Goal: Task Accomplishment & Management: Manage account settings

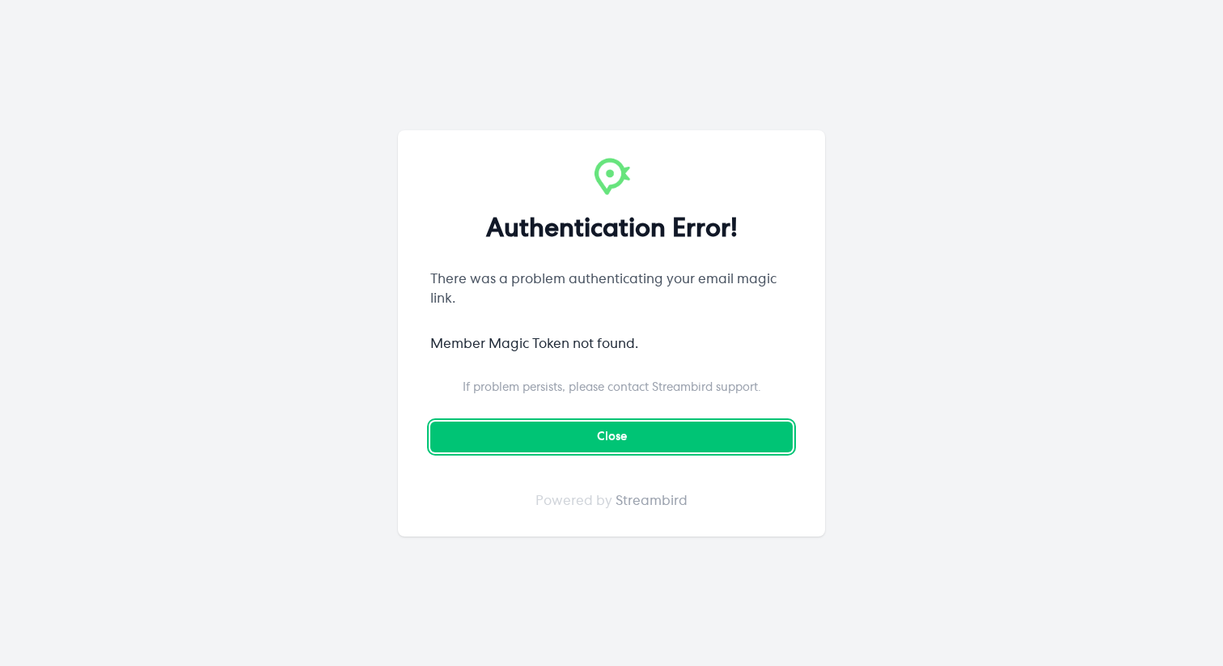
click at [632, 442] on button "Close" at bounding box center [611, 436] width 362 height 31
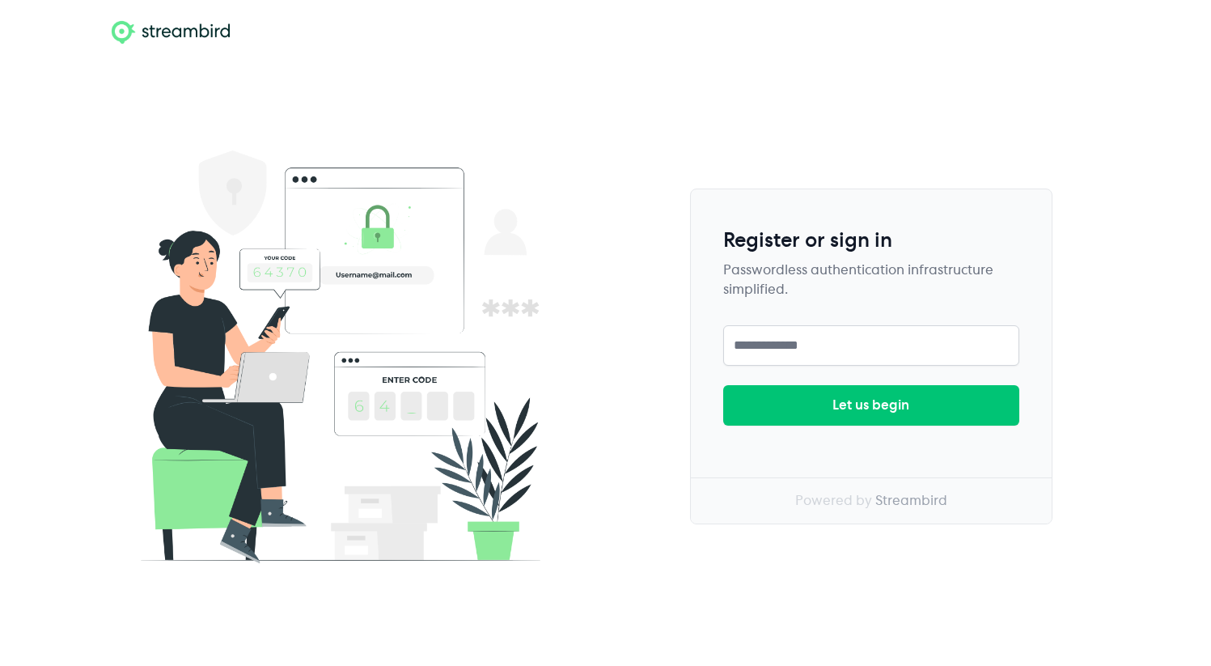
click at [758, 296] on div "Passwordless authentication infrastructure simplified." at bounding box center [871, 279] width 296 height 39
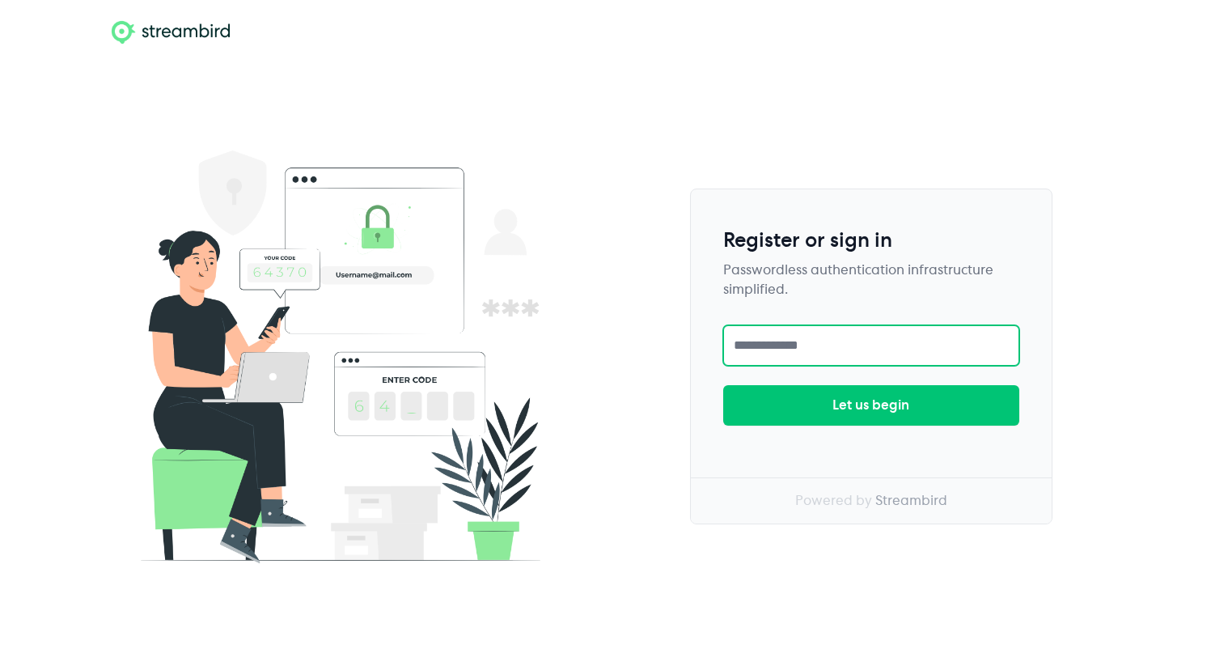
click at [788, 361] on input "text" at bounding box center [871, 345] width 296 height 40
click at [780, 347] on input "text" at bounding box center [871, 345] width 296 height 40
type input "**********"
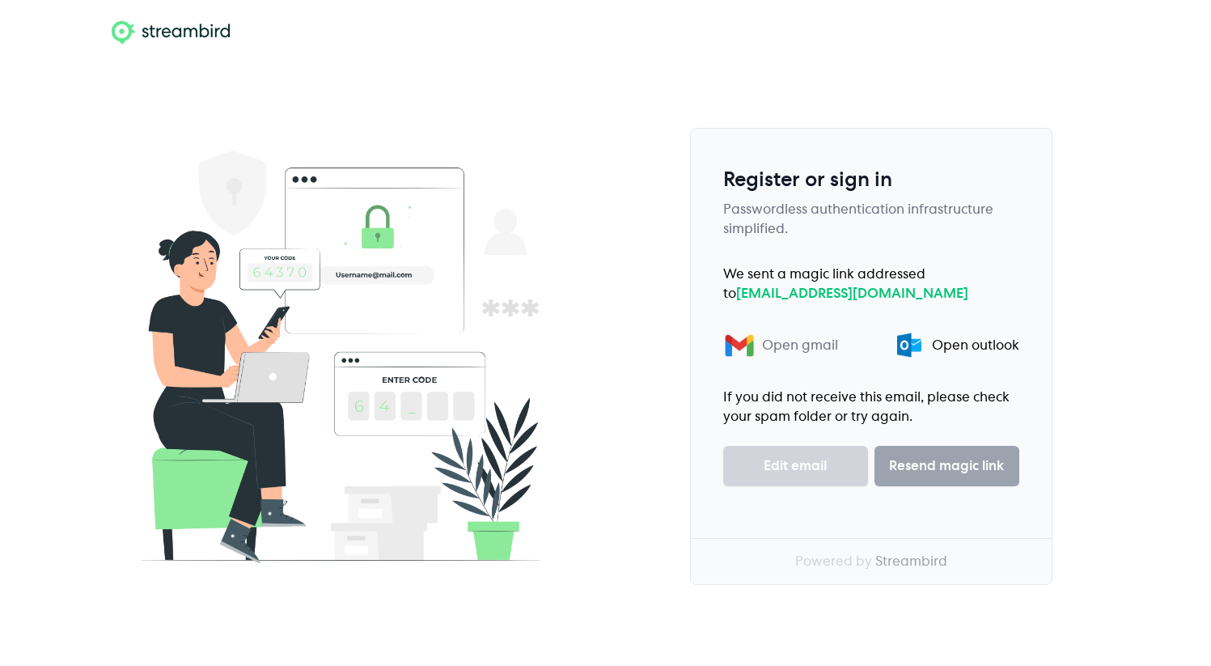
click at [801, 353] on div "Open gmail" at bounding box center [800, 345] width 76 height 19
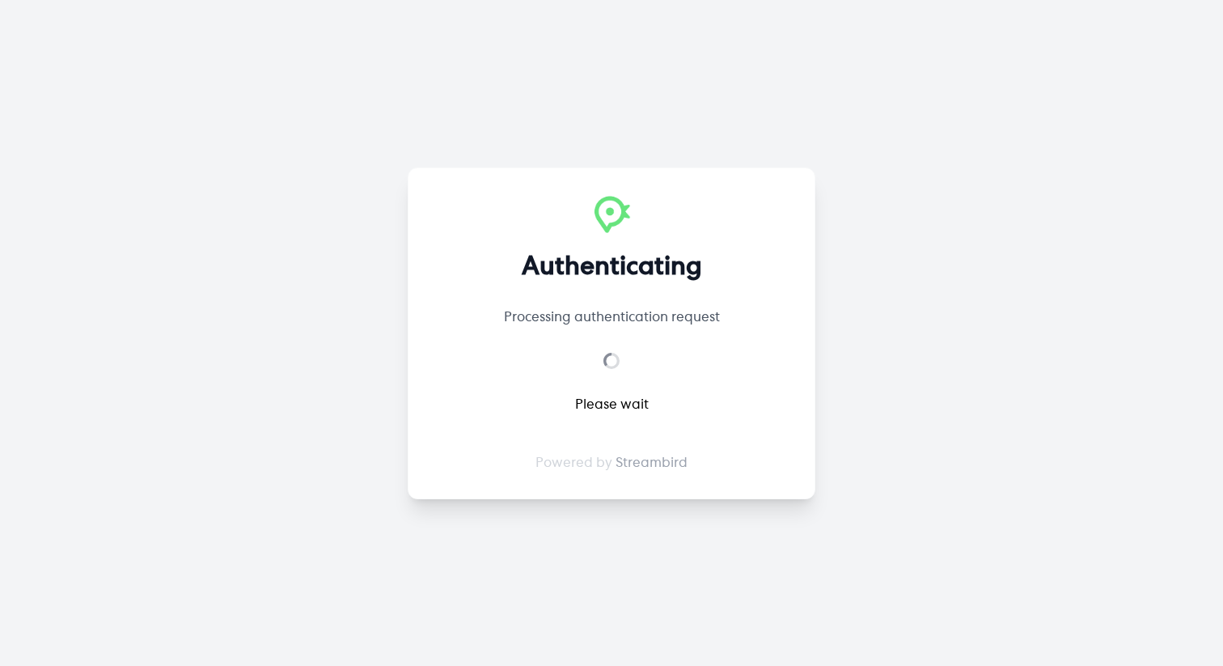
select select "**"
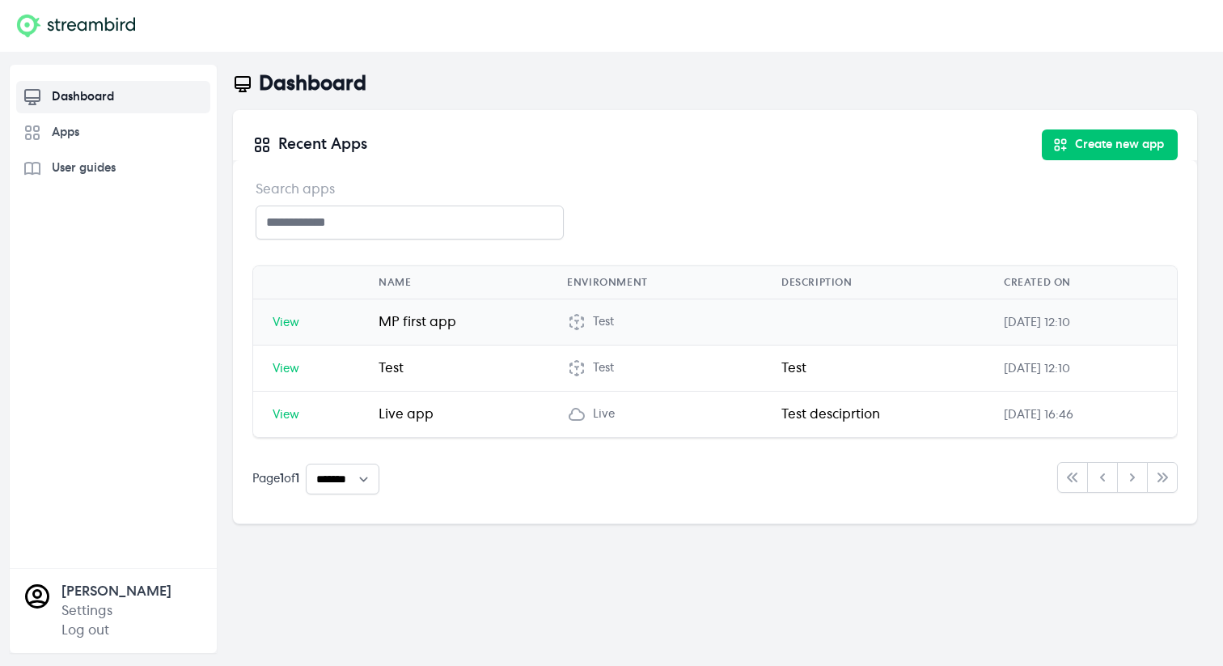
click at [293, 326] on span "View" at bounding box center [286, 322] width 27 height 11
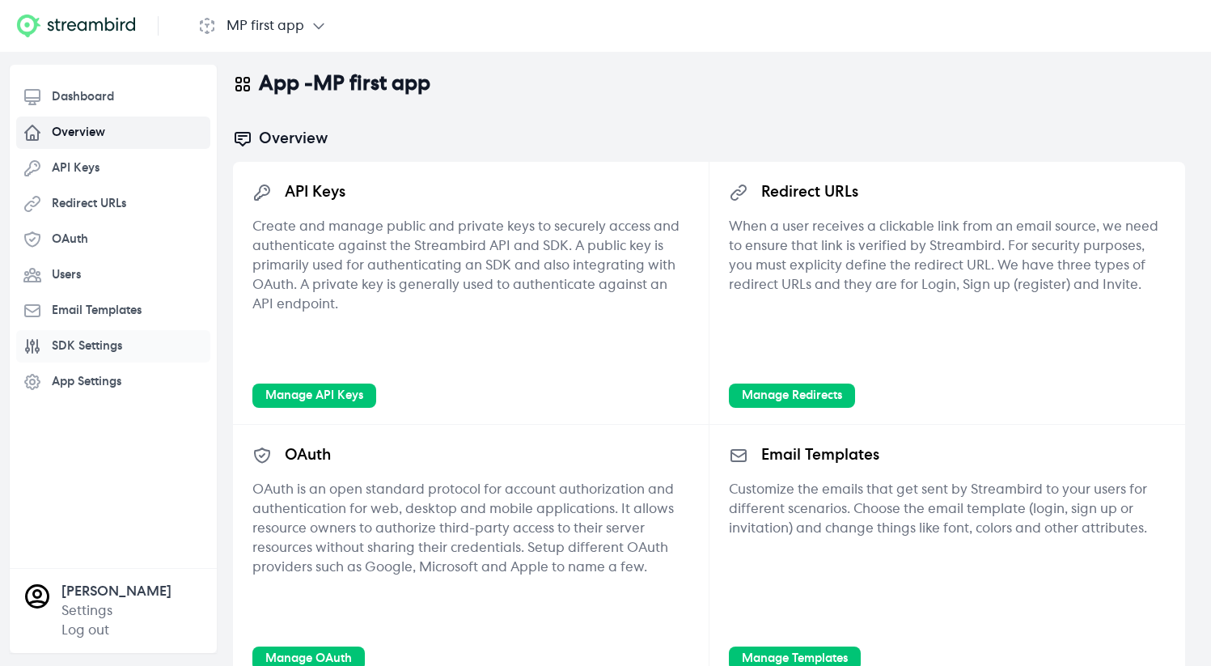
click at [86, 355] on link "SDK Settings" at bounding box center [113, 346] width 194 height 32
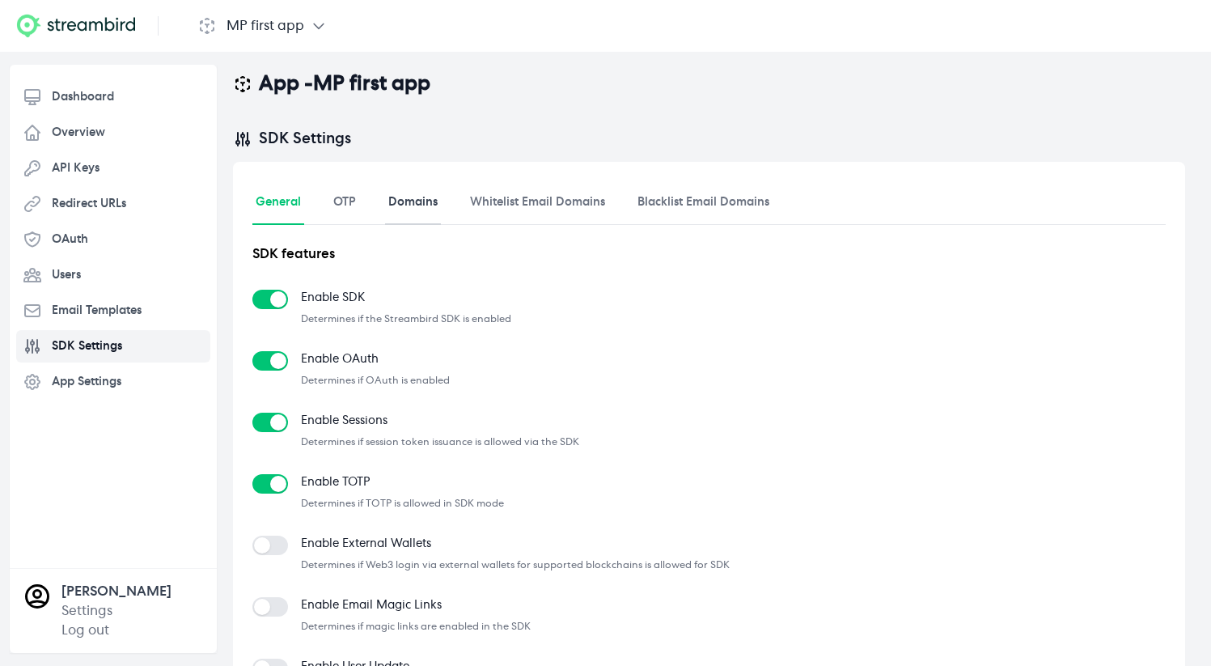
click at [419, 197] on link "Domains" at bounding box center [413, 203] width 56 height 44
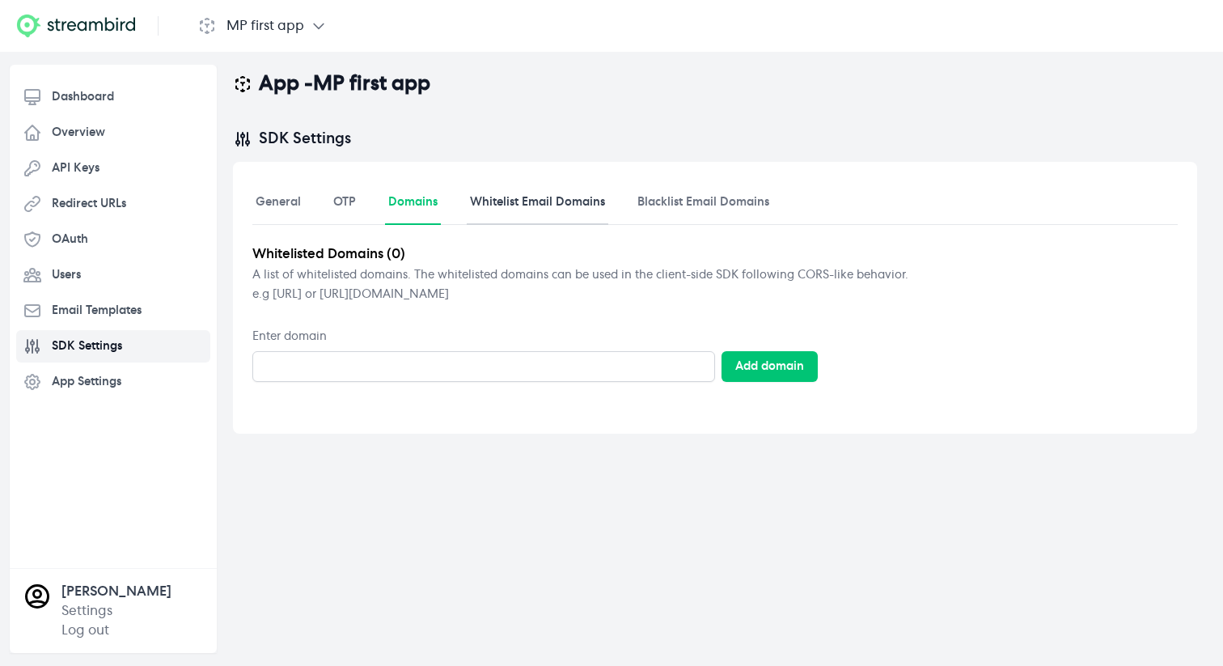
click at [513, 195] on link "Whitelist Email Domains" at bounding box center [538, 203] width 142 height 44
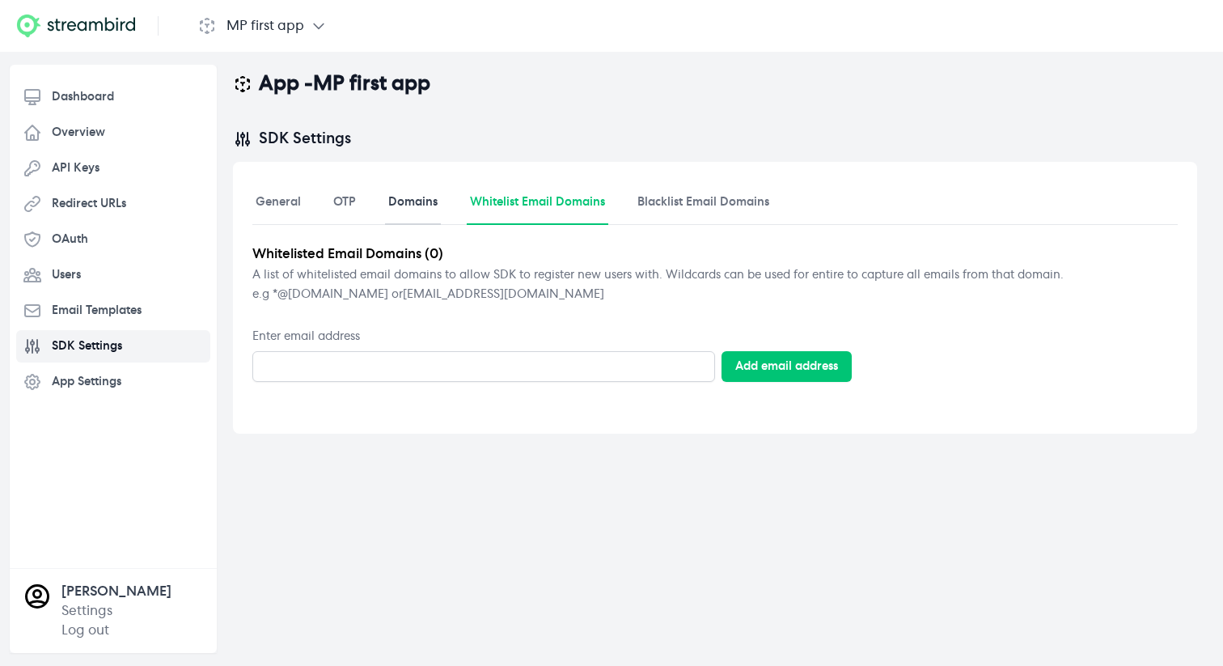
click at [418, 203] on link "Domains" at bounding box center [413, 203] width 56 height 44
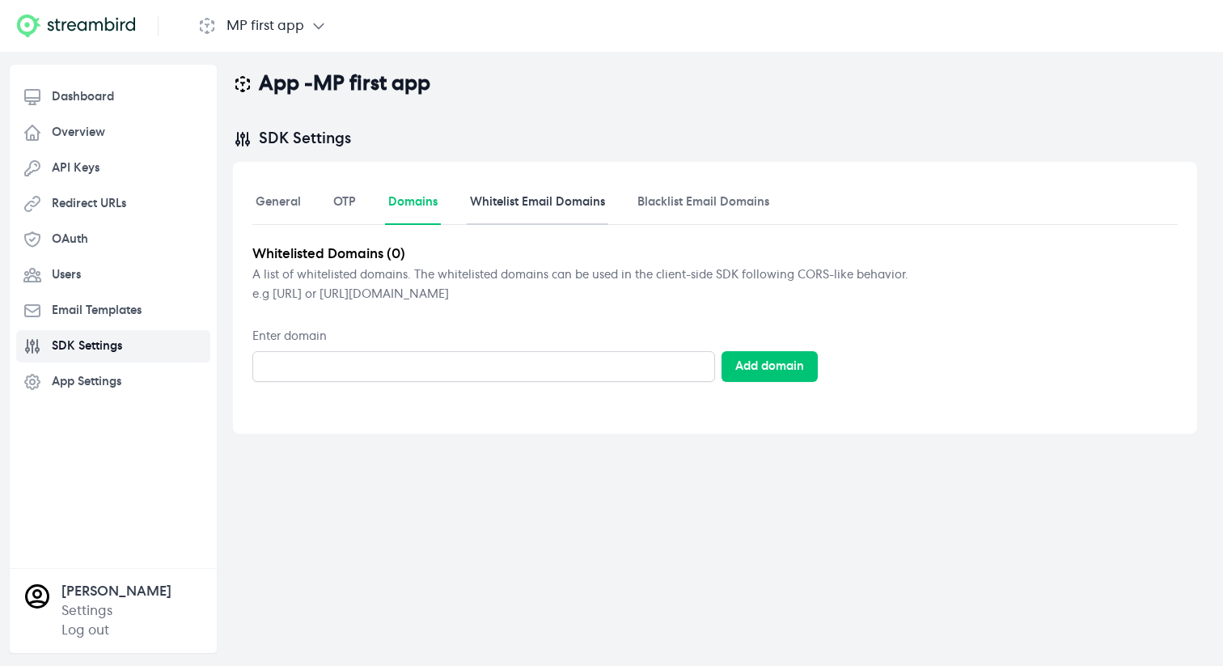
click at [546, 208] on link "Whitelist Email Domains" at bounding box center [538, 203] width 142 height 44
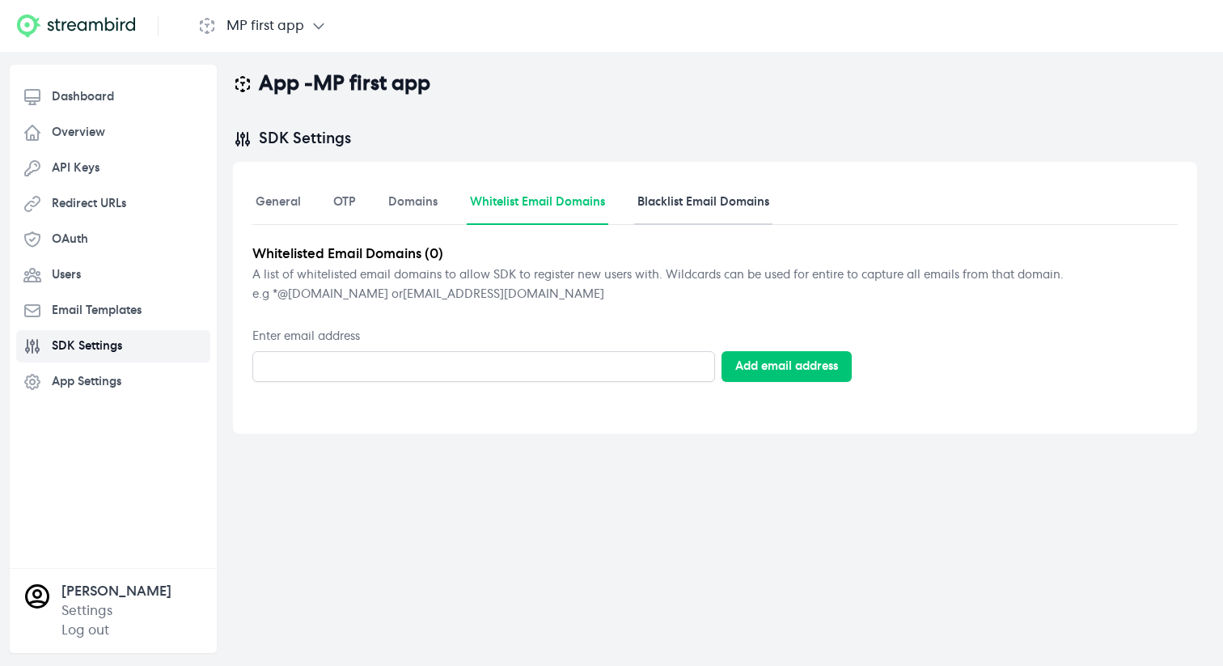
drag, startPoint x: 663, startPoint y: 209, endPoint x: 635, endPoint y: 210, distance: 28.4
click at [663, 209] on link "Blacklist Email Domains" at bounding box center [703, 203] width 138 height 44
click at [559, 209] on link "Whitelist Email Domains" at bounding box center [538, 203] width 142 height 44
click at [408, 207] on link "Domains" at bounding box center [413, 203] width 56 height 44
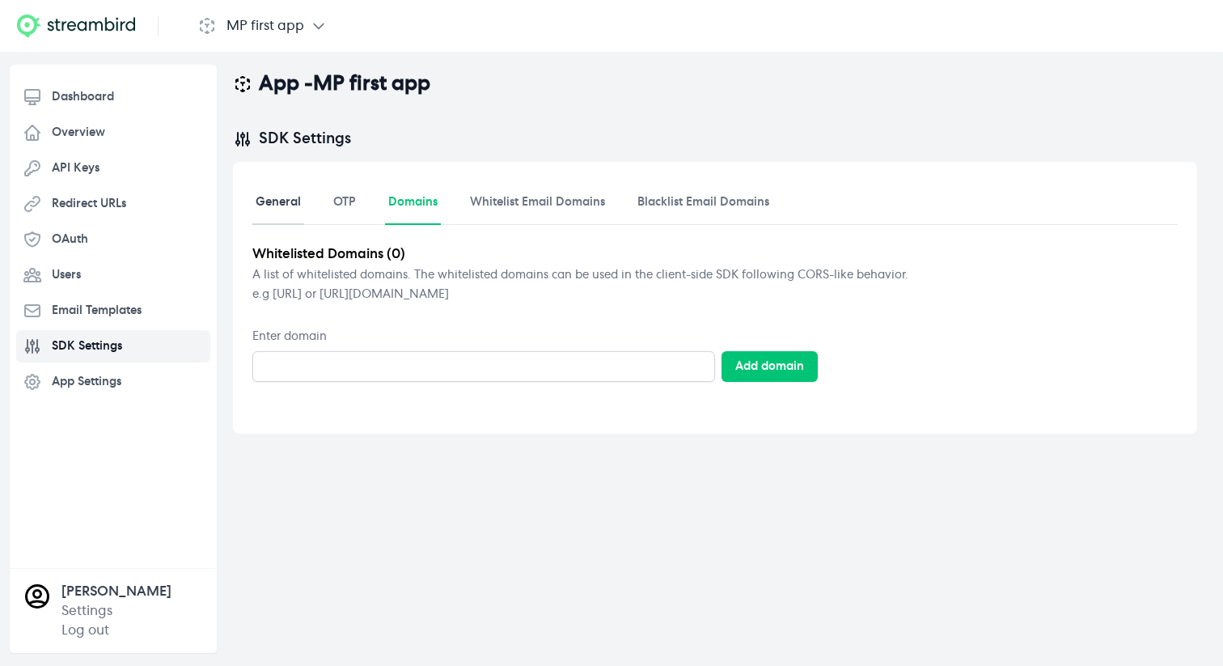
click at [298, 207] on link "General" at bounding box center [278, 203] width 52 height 44
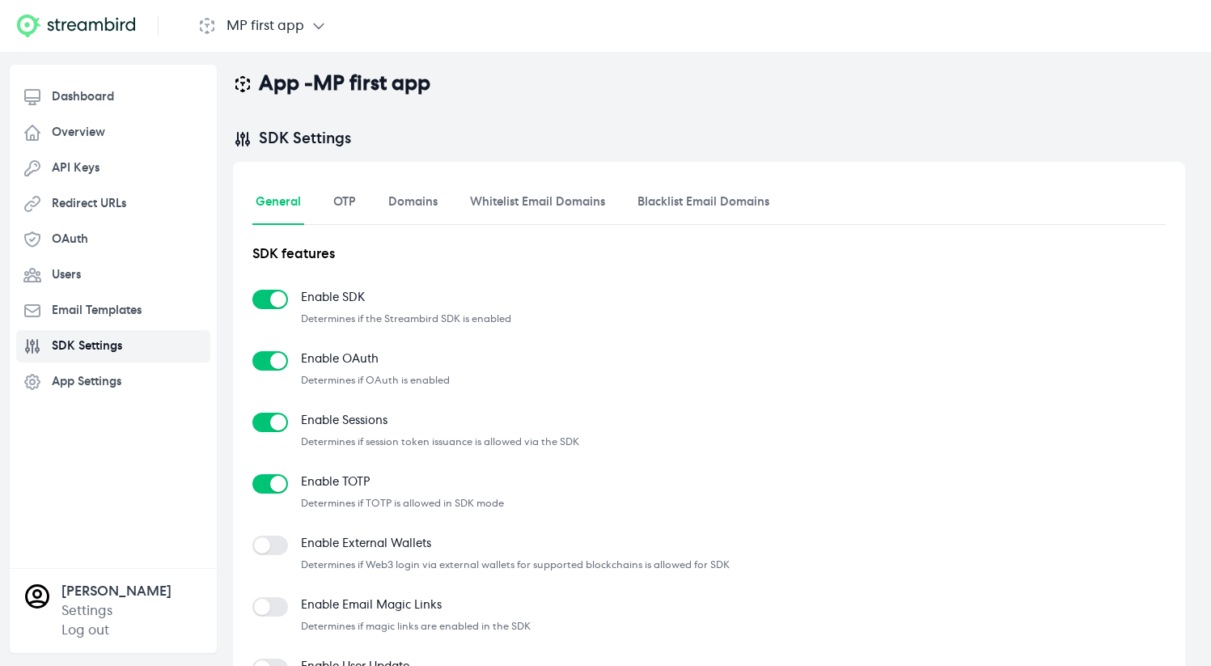
click at [367, 201] on nav "General OTP Domains Whitelist Email Domains Blacklist Email Domains" at bounding box center [708, 203] width 913 height 44
click at [349, 202] on link "OTP" at bounding box center [344, 203] width 29 height 44
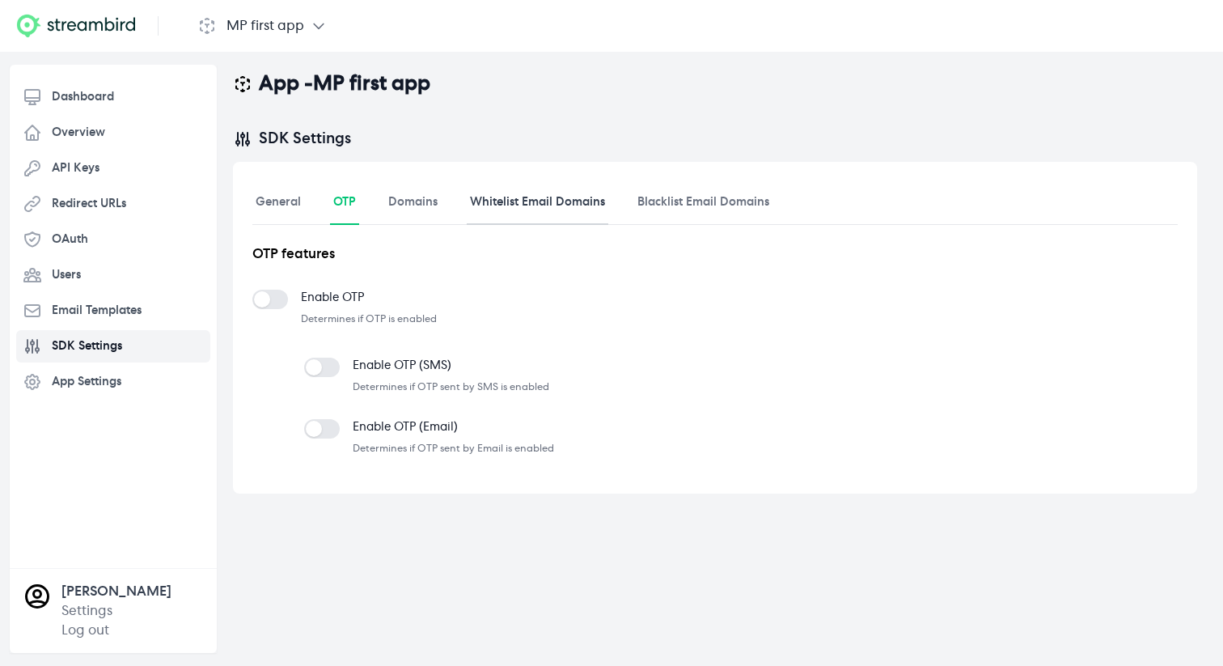
drag, startPoint x: 463, startPoint y: 199, endPoint x: 475, endPoint y: 199, distance: 12.1
click at [463, 199] on nav "General OTP Domains Whitelist Email Domains Blacklist Email Domains" at bounding box center [714, 203] width 925 height 44
click at [355, 207] on link "OTP" at bounding box center [344, 203] width 29 height 44
click at [283, 204] on link "General" at bounding box center [278, 203] width 52 height 44
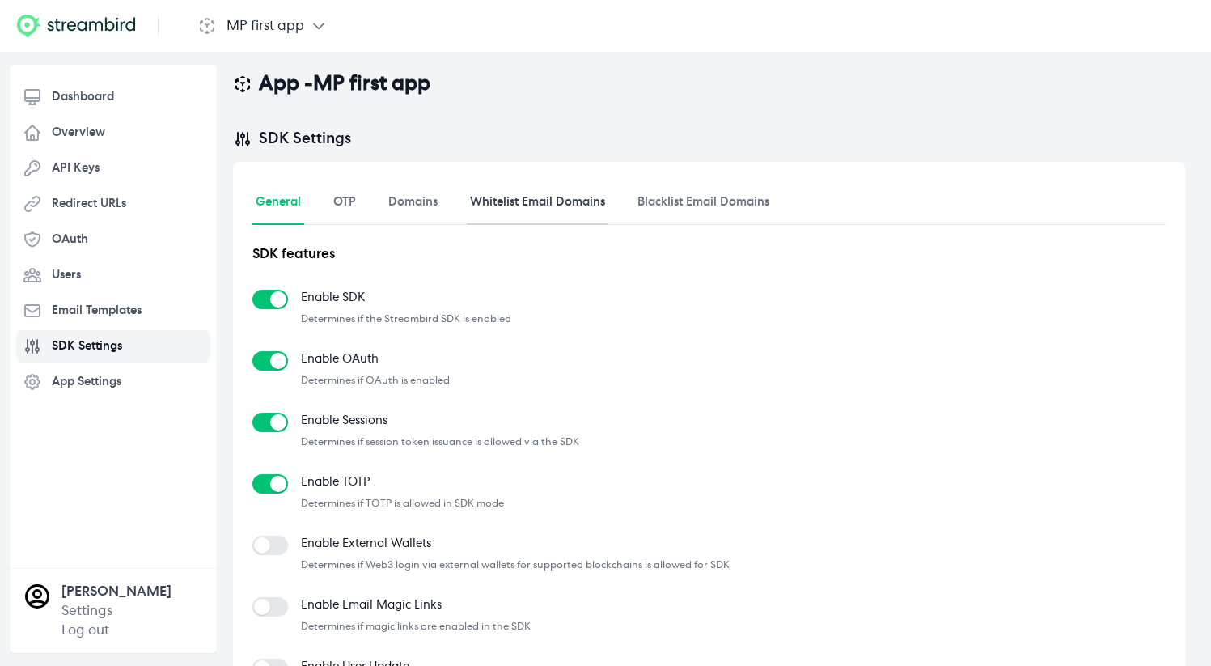
click at [596, 199] on link "Whitelist Email Domains" at bounding box center [538, 203] width 142 height 44
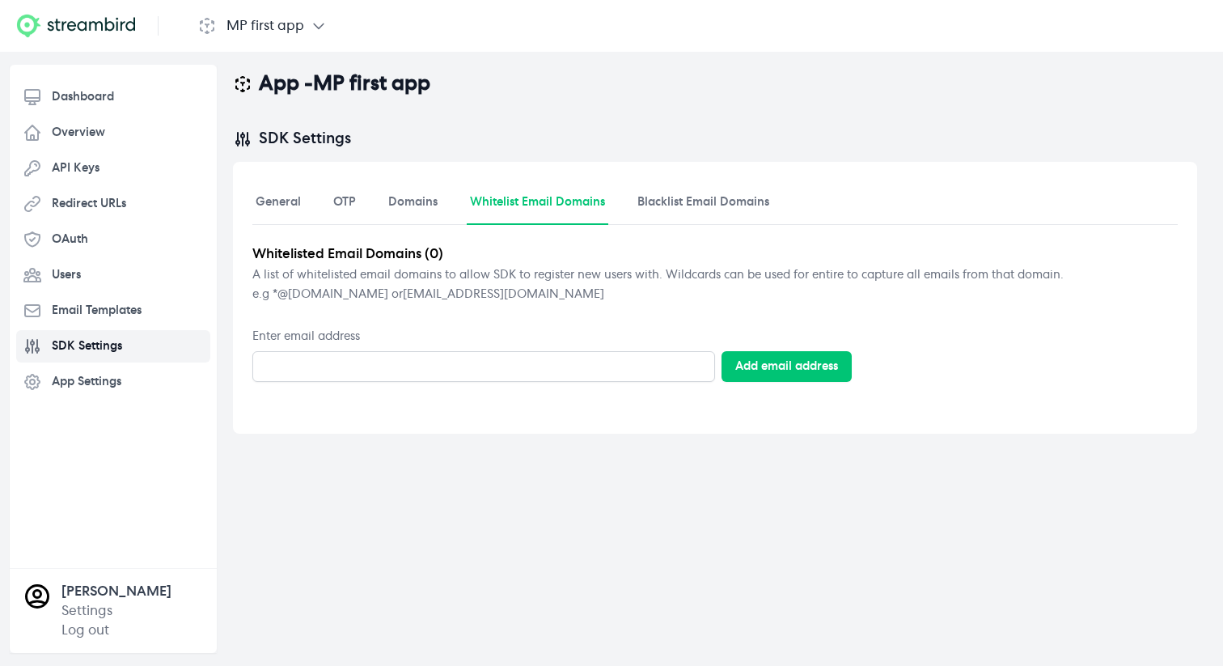
click at [547, 210] on link "Whitelist Email Domains" at bounding box center [538, 203] width 142 height 44
click at [323, 216] on nav "General OTP Domains Whitelist Email Domains Blacklist Email Domains" at bounding box center [714, 203] width 925 height 44
click at [388, 205] on link "Domains" at bounding box center [413, 203] width 56 height 44
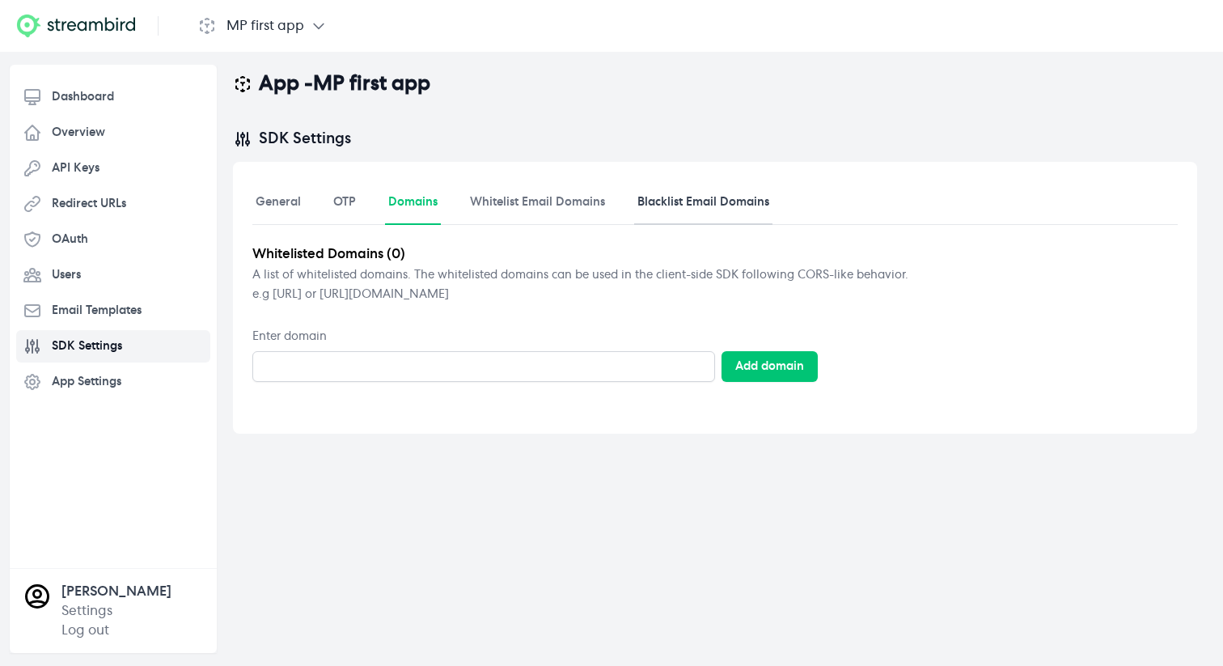
click at [640, 205] on link "Blacklist Email Domains" at bounding box center [703, 203] width 138 height 44
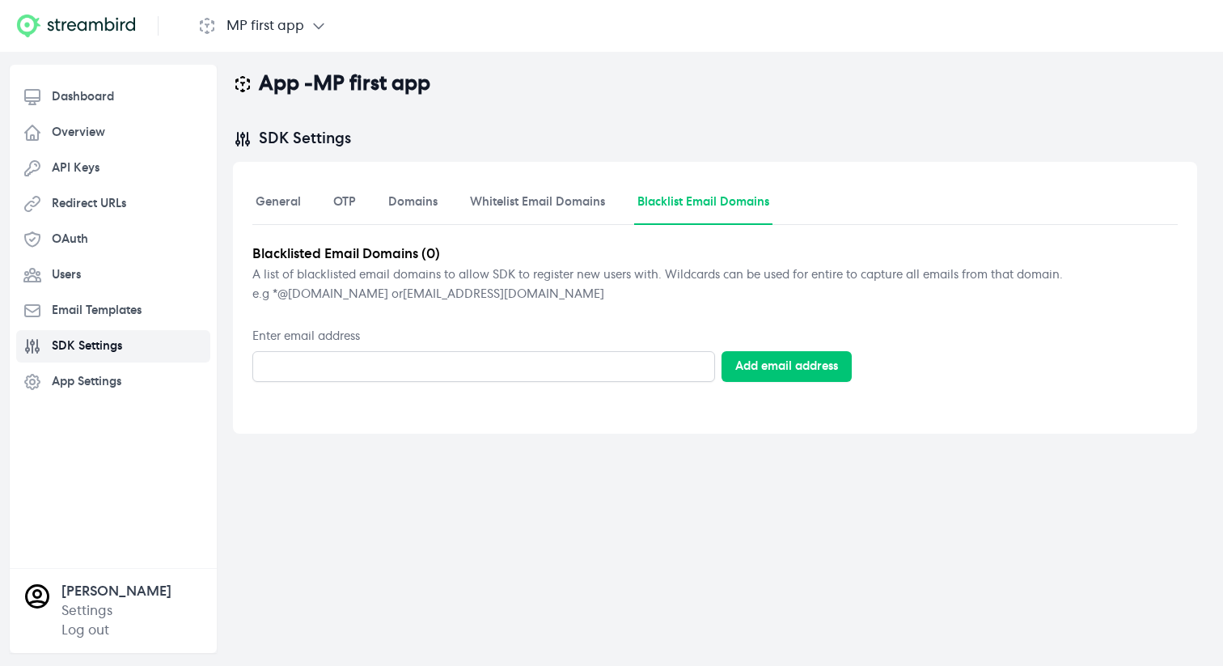
click at [331, 341] on label "Enter email address" at bounding box center [714, 336] width 925 height 16
click at [0, 0] on input "Enter domain" at bounding box center [0, 0] width 0 height 0
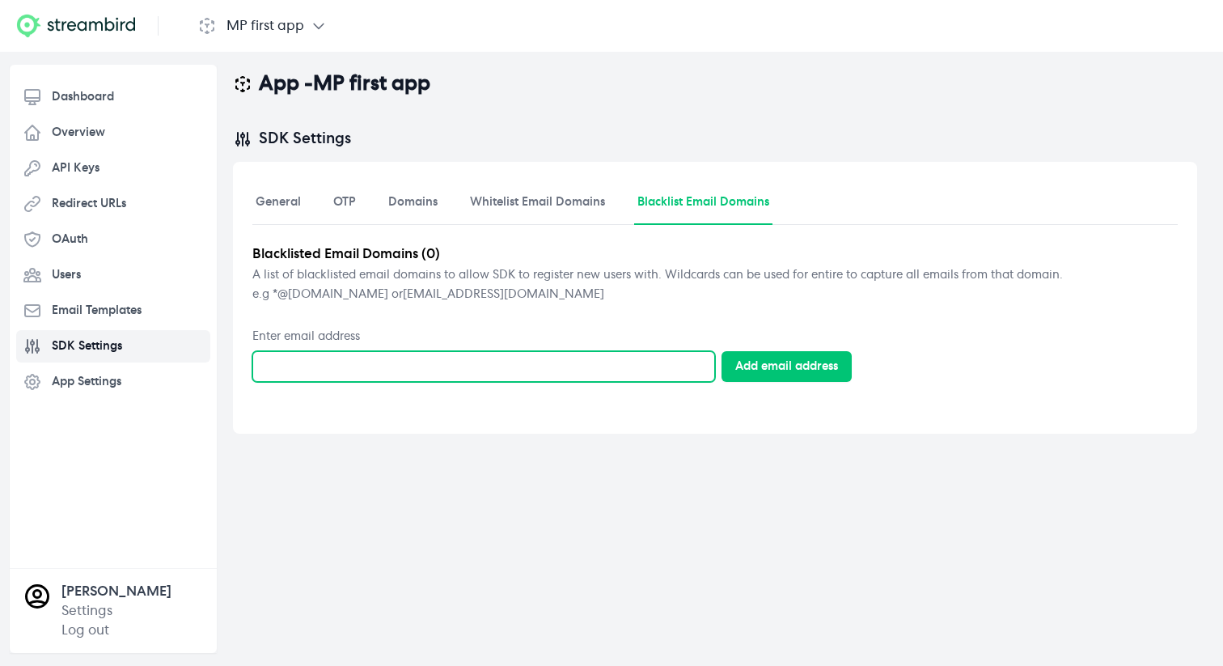
click at [339, 361] on input "Enter domain" at bounding box center [483, 366] width 463 height 31
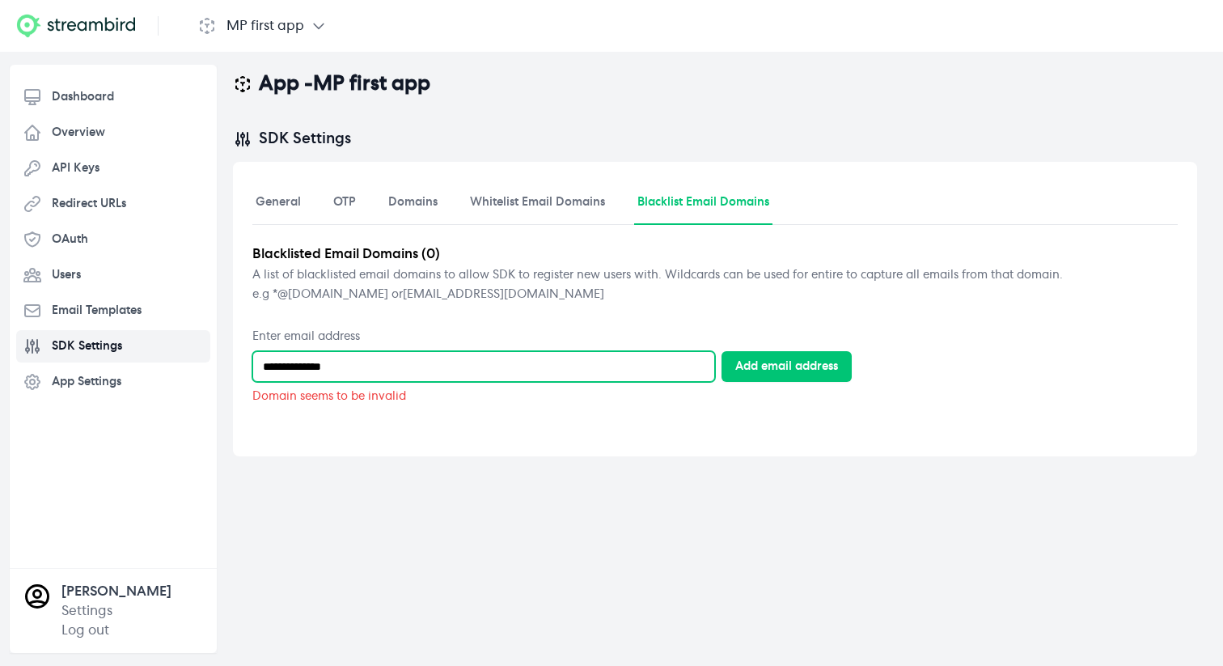
click at [262, 361] on input "**********" at bounding box center [483, 366] width 463 height 31
type input "**********"
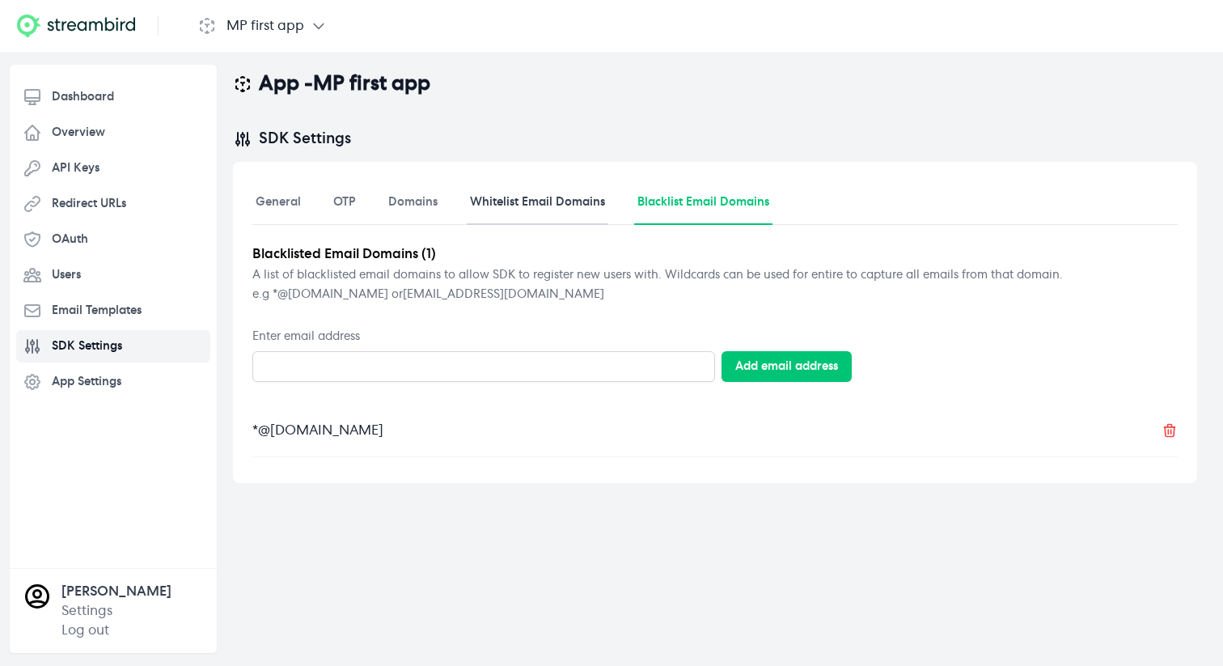
click at [547, 204] on link "Whitelist Email Domains" at bounding box center [538, 203] width 142 height 44
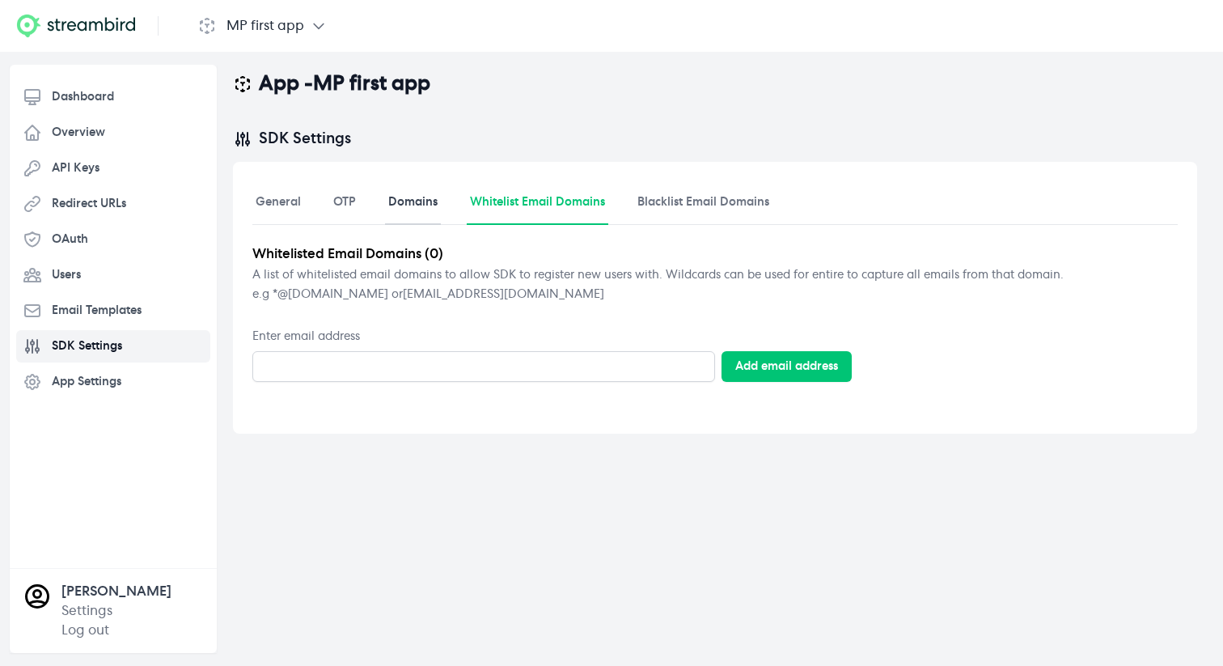
click at [393, 212] on link "Domains" at bounding box center [413, 203] width 56 height 44
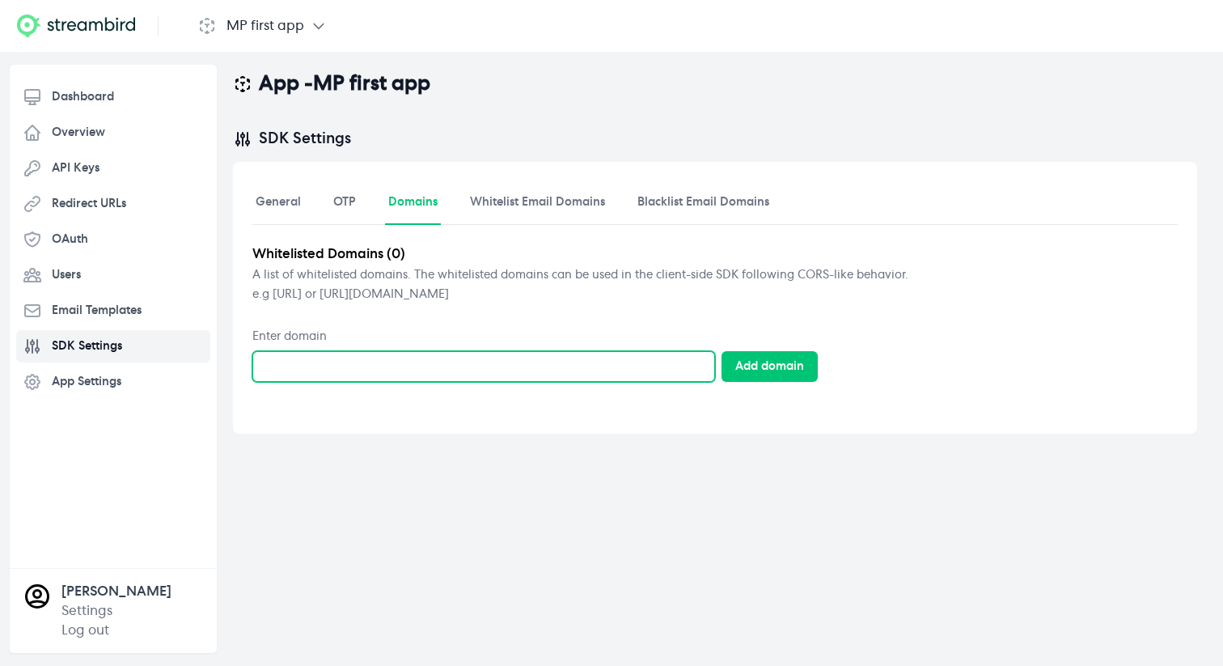
click at [353, 363] on input "Enter domain" at bounding box center [483, 366] width 463 height 31
type input "**********"
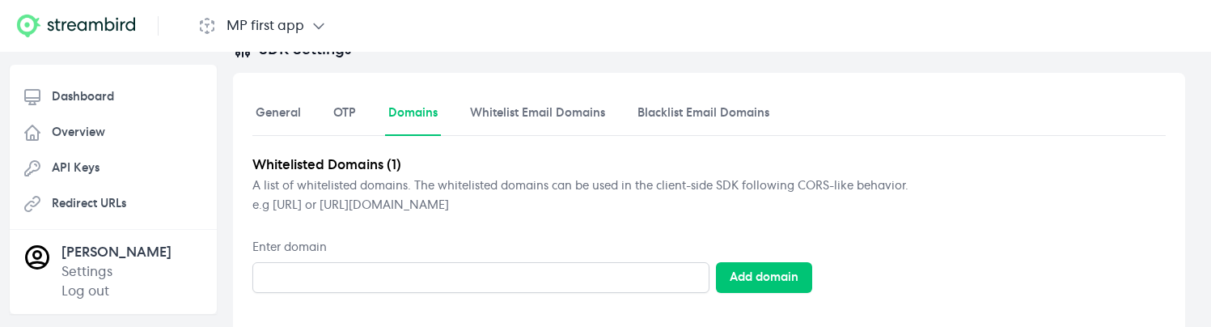
scroll to position [195, 0]
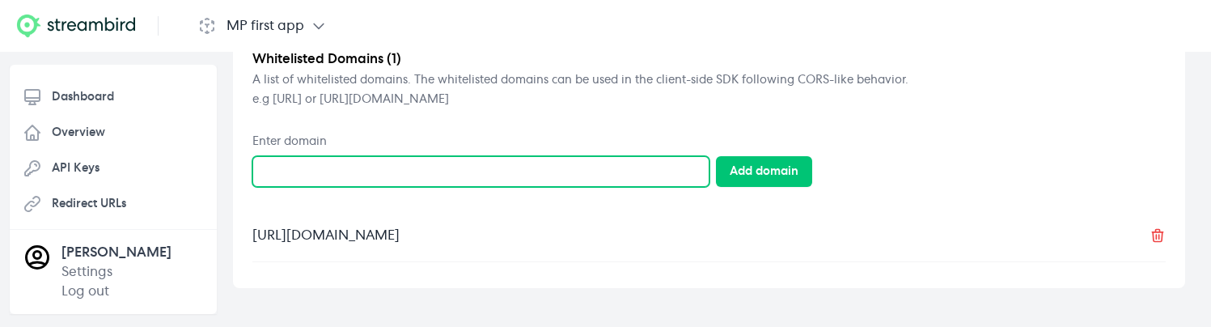
click at [329, 158] on input "Enter domain" at bounding box center [480, 171] width 457 height 31
type input "**********"
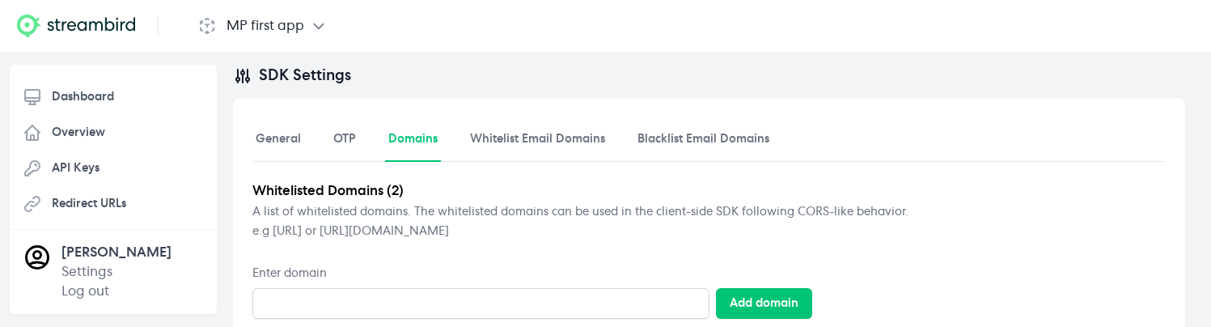
scroll to position [0, 0]
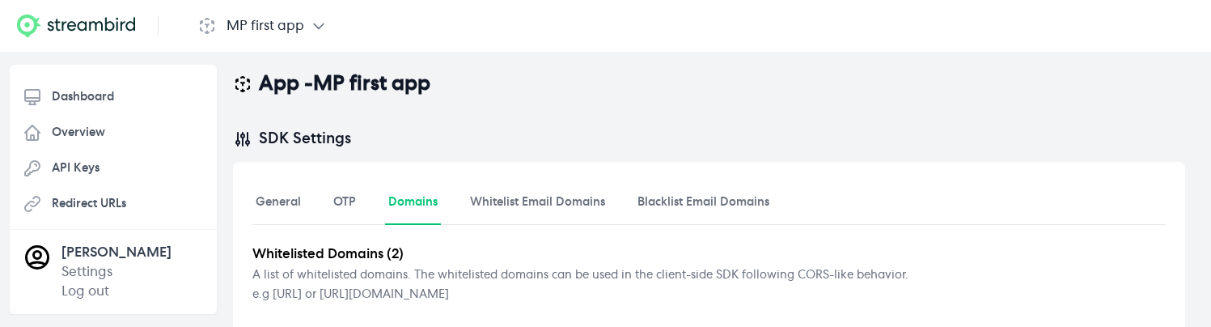
click at [324, 209] on nav "General OTP Domains Whitelist Email Domains Blacklist Email Domains" at bounding box center [708, 203] width 913 height 44
click at [331, 205] on link "OTP" at bounding box center [344, 203] width 29 height 44
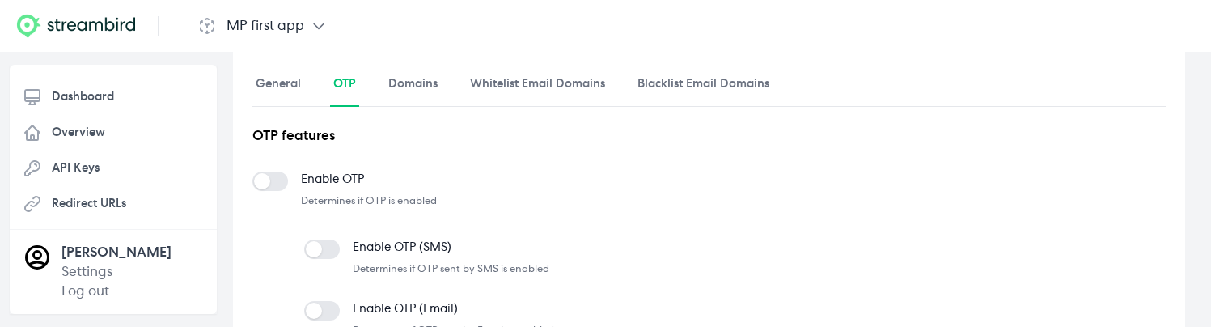
scroll to position [205, 0]
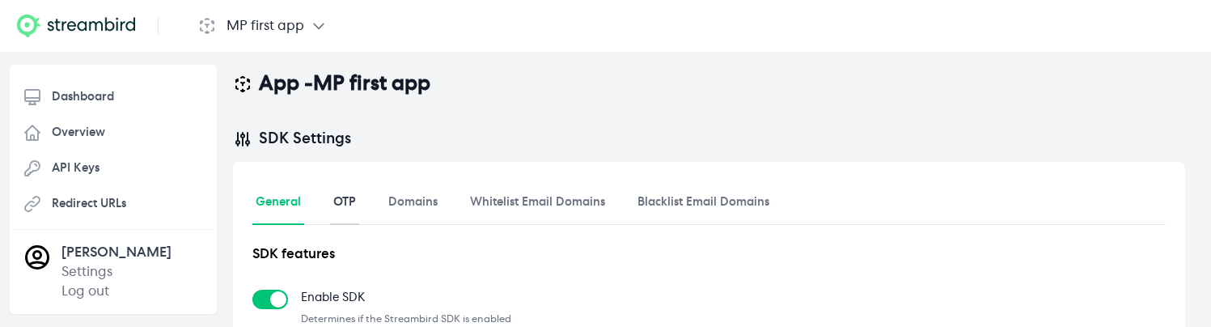
click at [341, 199] on link "OTP" at bounding box center [344, 203] width 29 height 44
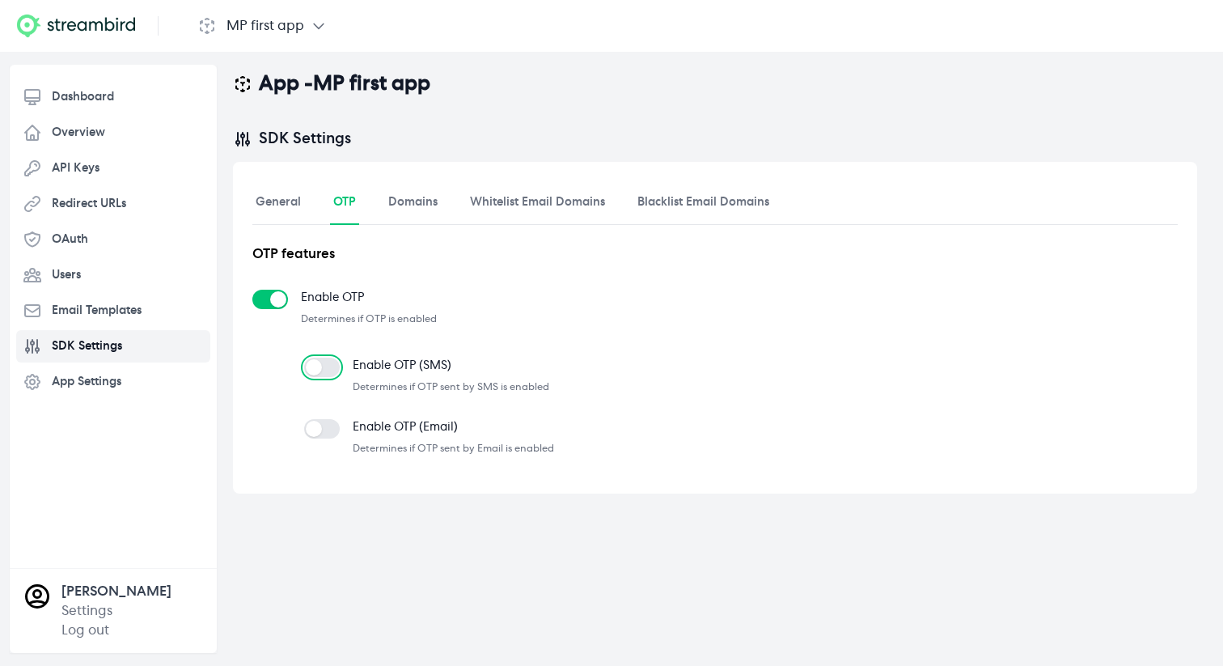
click at [322, 357] on button "button" at bounding box center [322, 366] width 36 height 19
click at [324, 442] on div at bounding box center [322, 437] width 36 height 36
click at [337, 429] on button "button" at bounding box center [322, 428] width 36 height 19
click at [519, 209] on link "Whitelist Email Domains" at bounding box center [538, 203] width 142 height 44
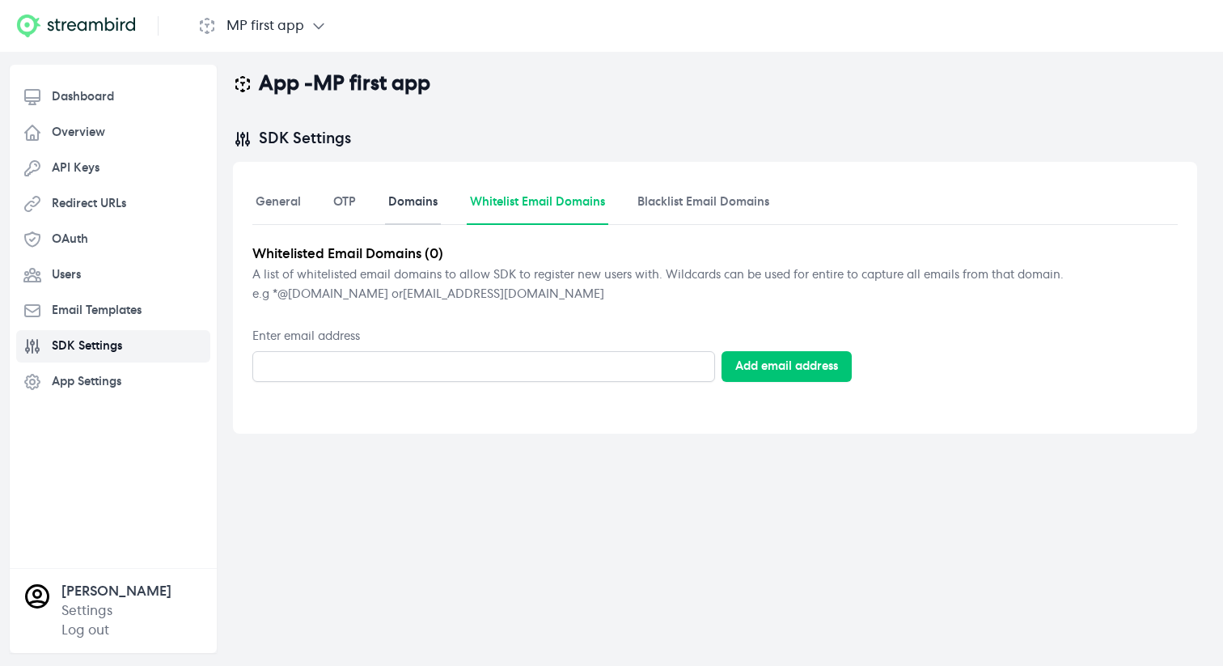
click at [421, 203] on link "Domains" at bounding box center [413, 203] width 56 height 44
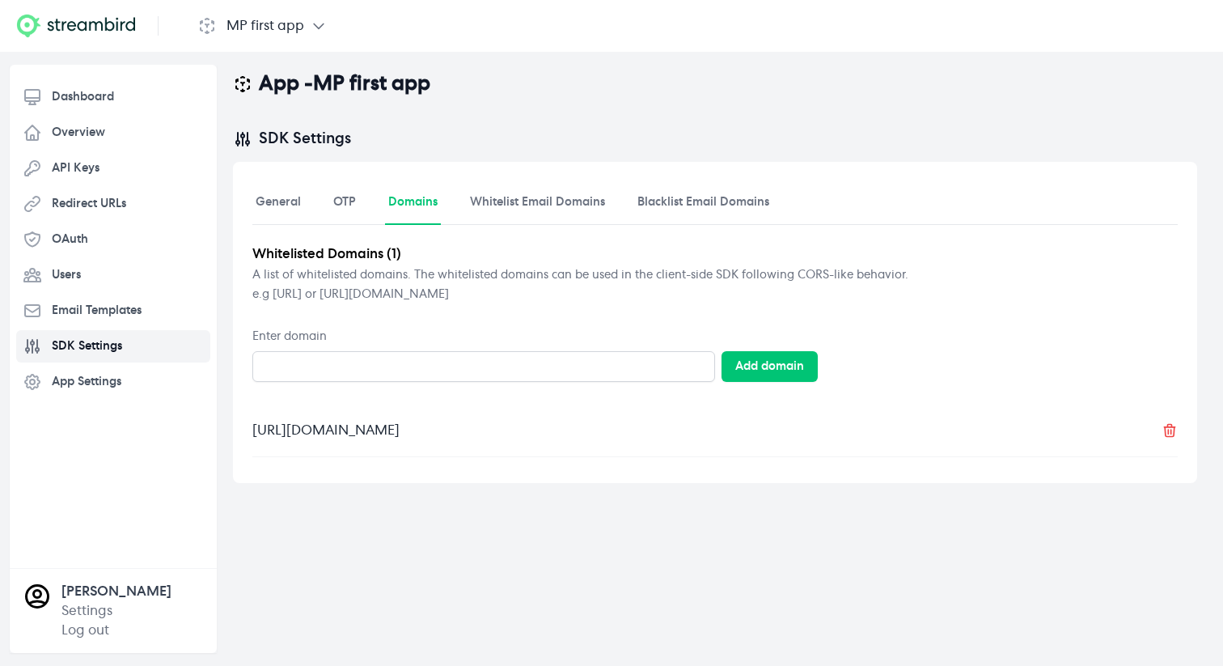
click at [1173, 429] on icon at bounding box center [1169, 430] width 16 height 16
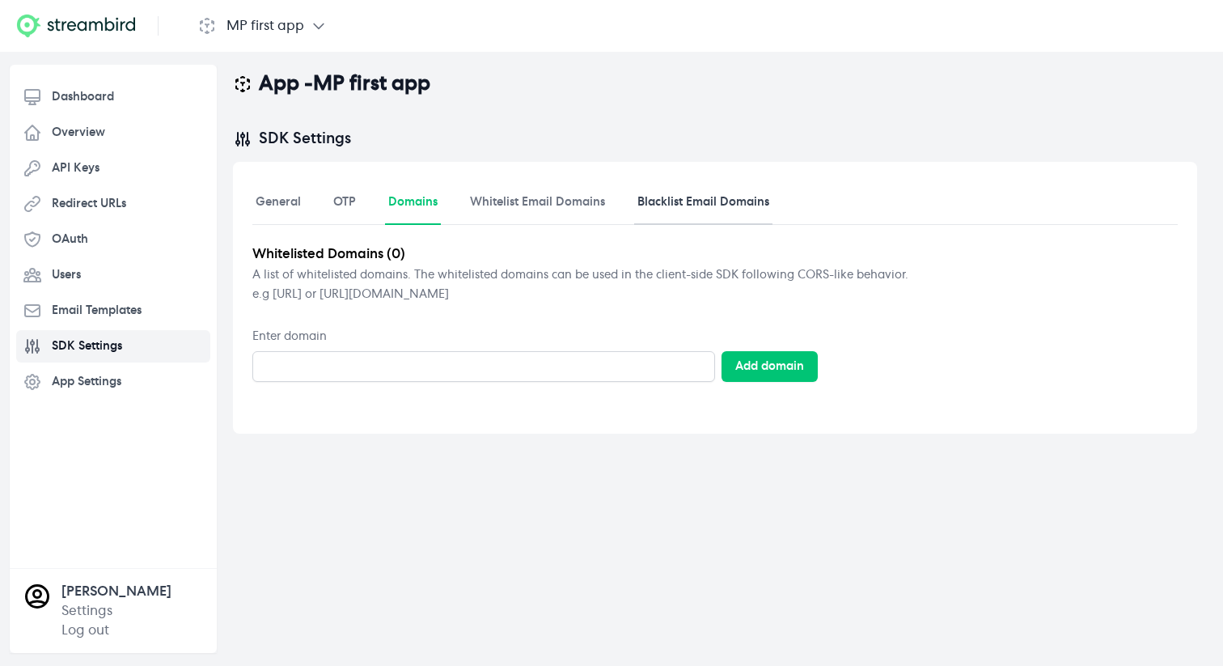
click at [701, 181] on link "Blacklist Email Domains" at bounding box center [703, 203] width 138 height 44
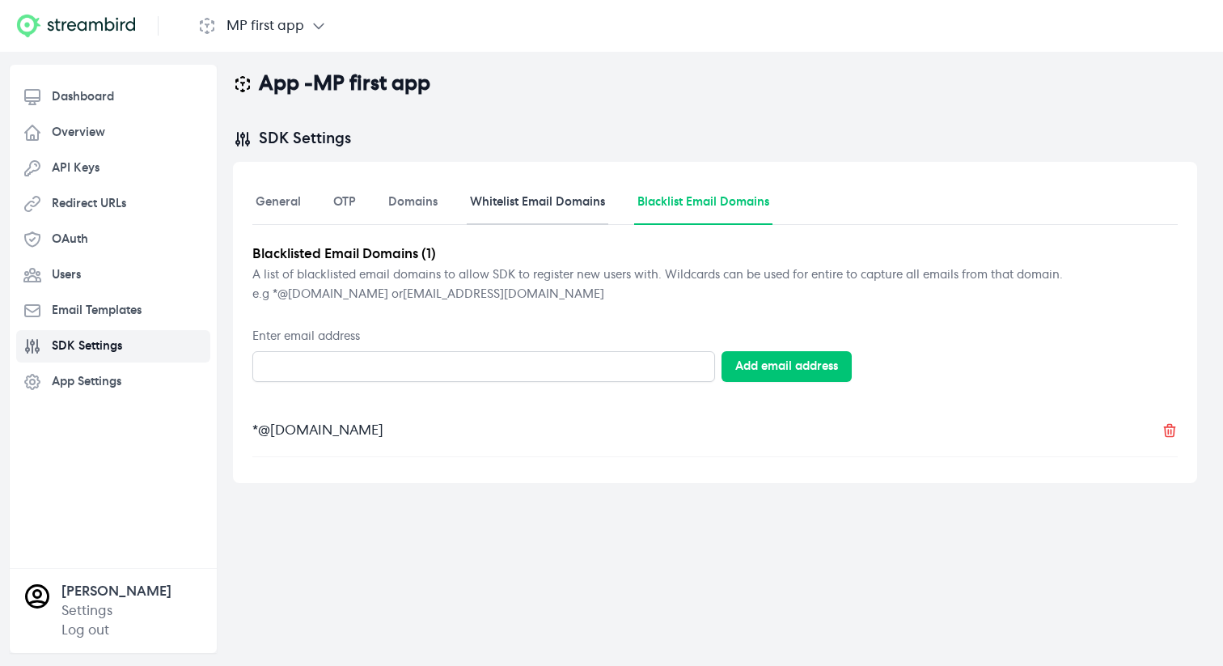
drag, startPoint x: 552, startPoint y: 207, endPoint x: 522, endPoint y: 210, distance: 29.3
click at [552, 207] on link "Whitelist Email Domains" at bounding box center [538, 203] width 142 height 44
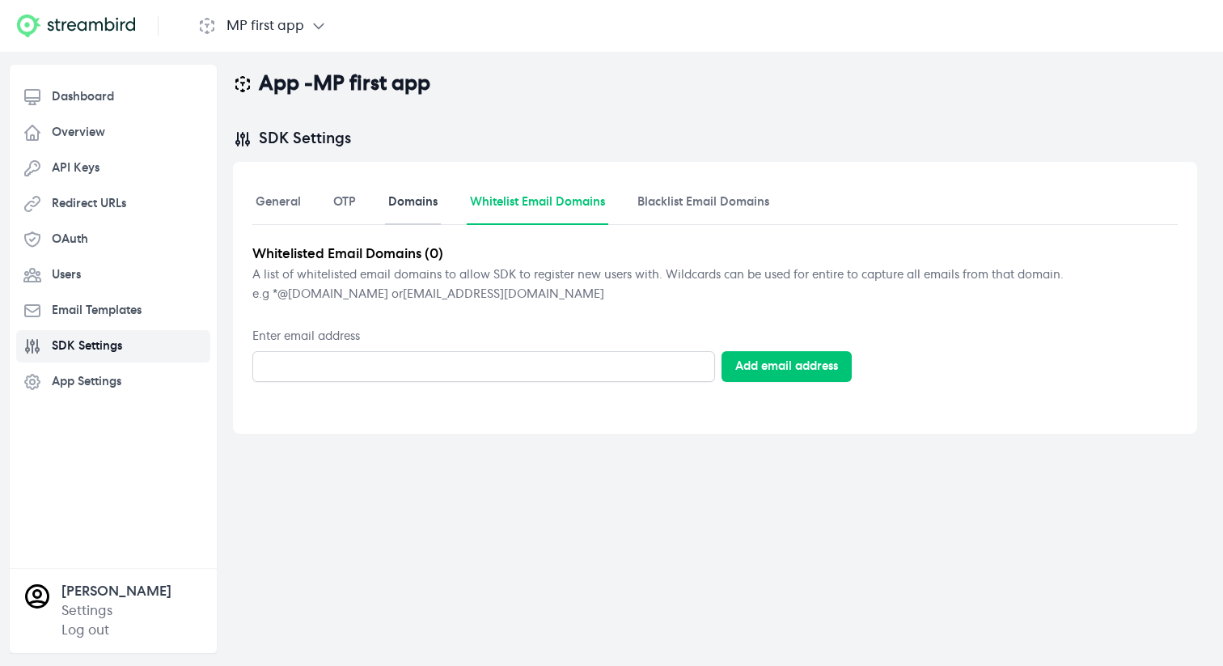
click at [405, 209] on link "Domains" at bounding box center [413, 203] width 56 height 44
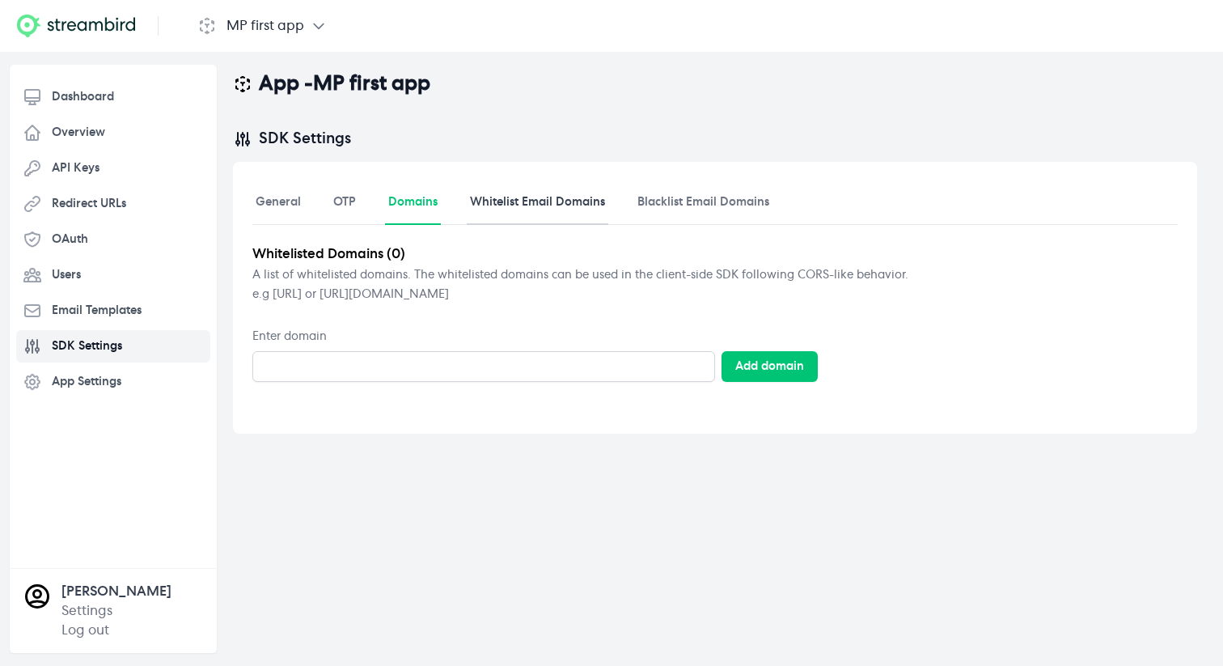
click at [603, 206] on link "Whitelist Email Domains" at bounding box center [538, 203] width 142 height 44
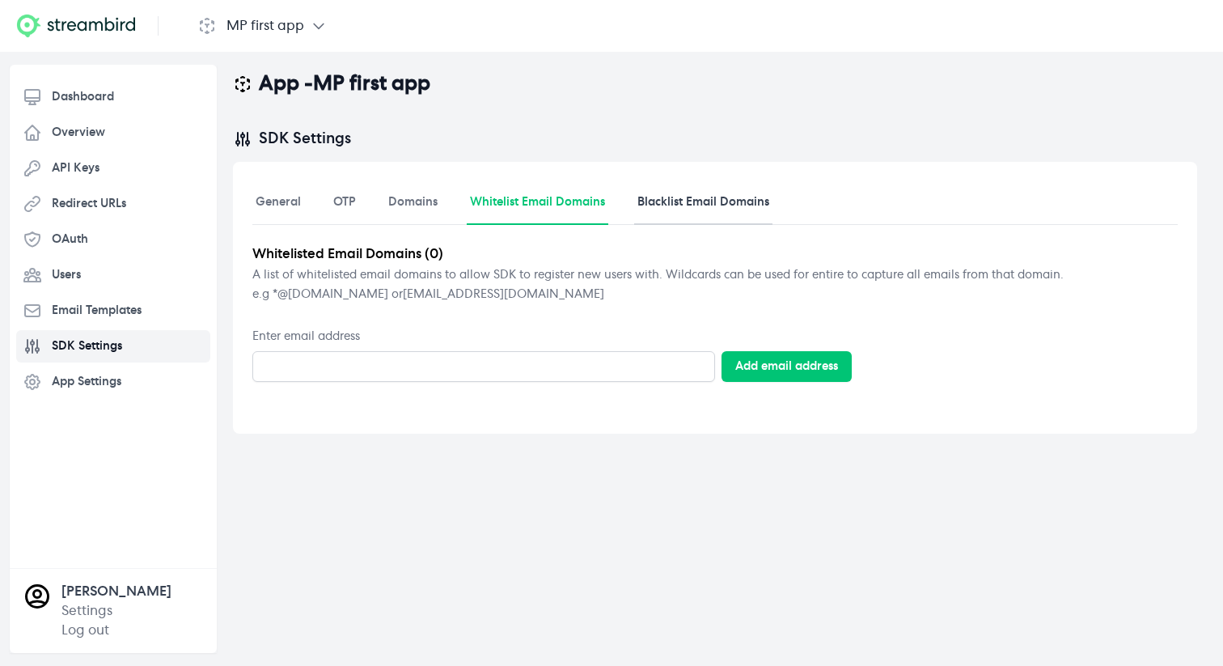
click at [674, 202] on link "Blacklist Email Domains" at bounding box center [703, 203] width 138 height 44
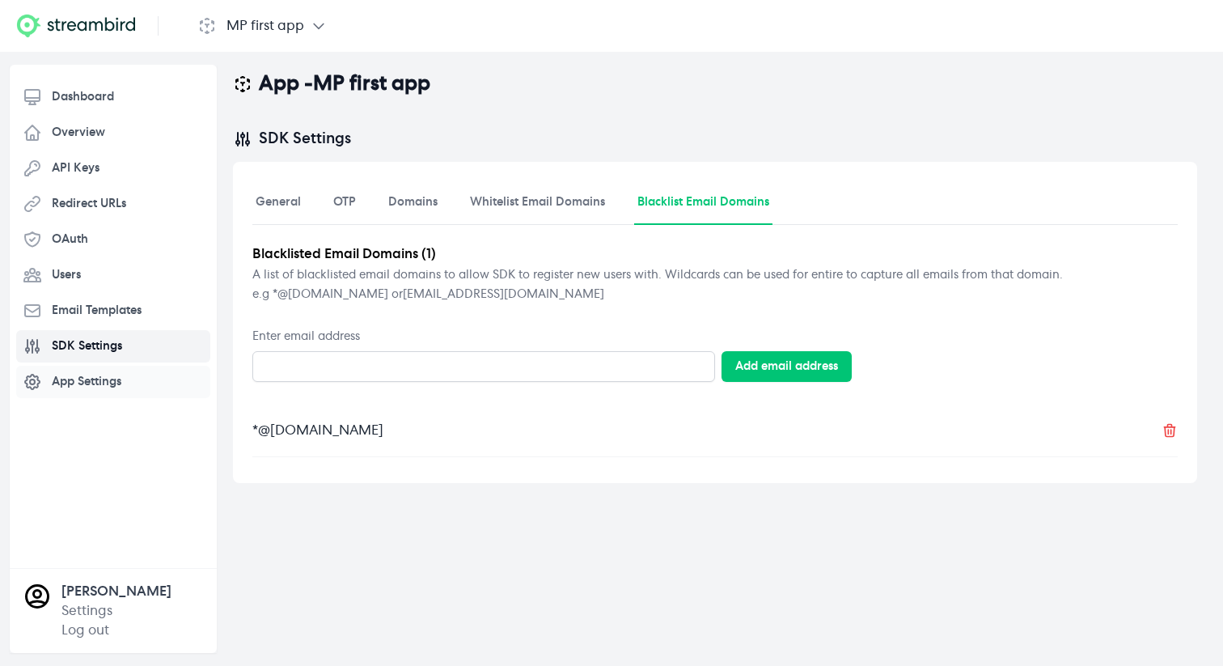
click at [103, 386] on span "App Settings" at bounding box center [87, 382] width 70 height 16
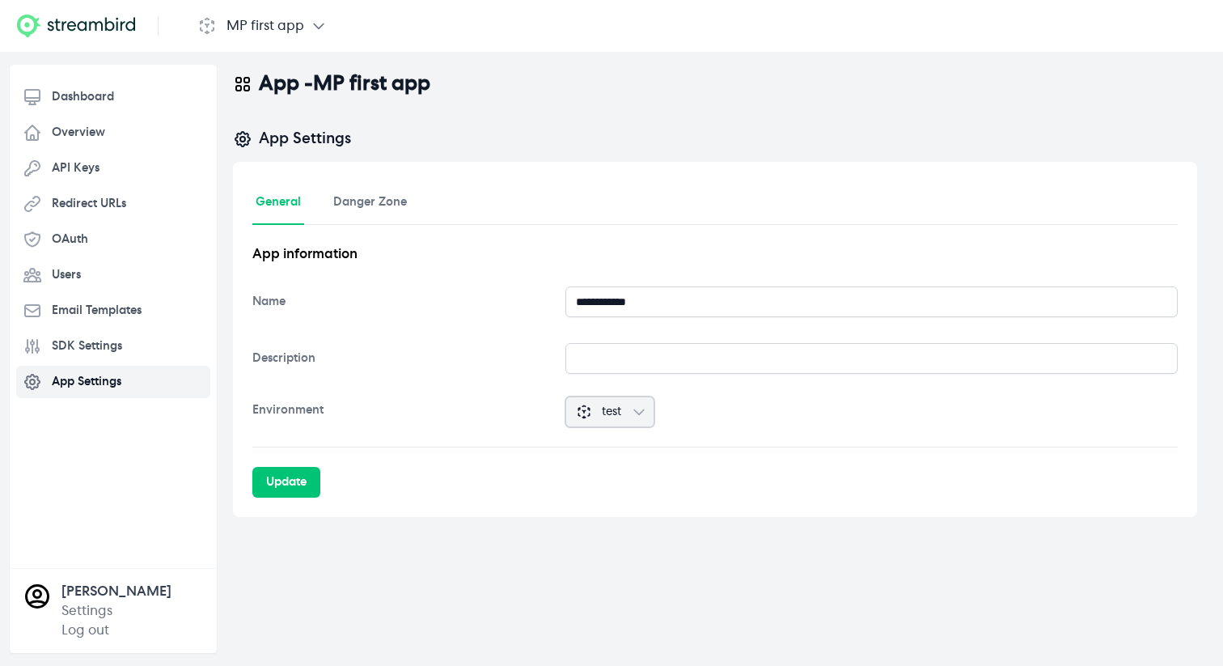
click at [632, 404] on button "test" at bounding box center [609, 411] width 89 height 31
click at [632, 411] on button "test" at bounding box center [609, 411] width 89 height 31
click at [629, 410] on button "test" at bounding box center [609, 411] width 89 height 31
click at [625, 409] on button "test" at bounding box center [609, 411] width 89 height 31
click at [624, 412] on button "test" at bounding box center [609, 411] width 89 height 31
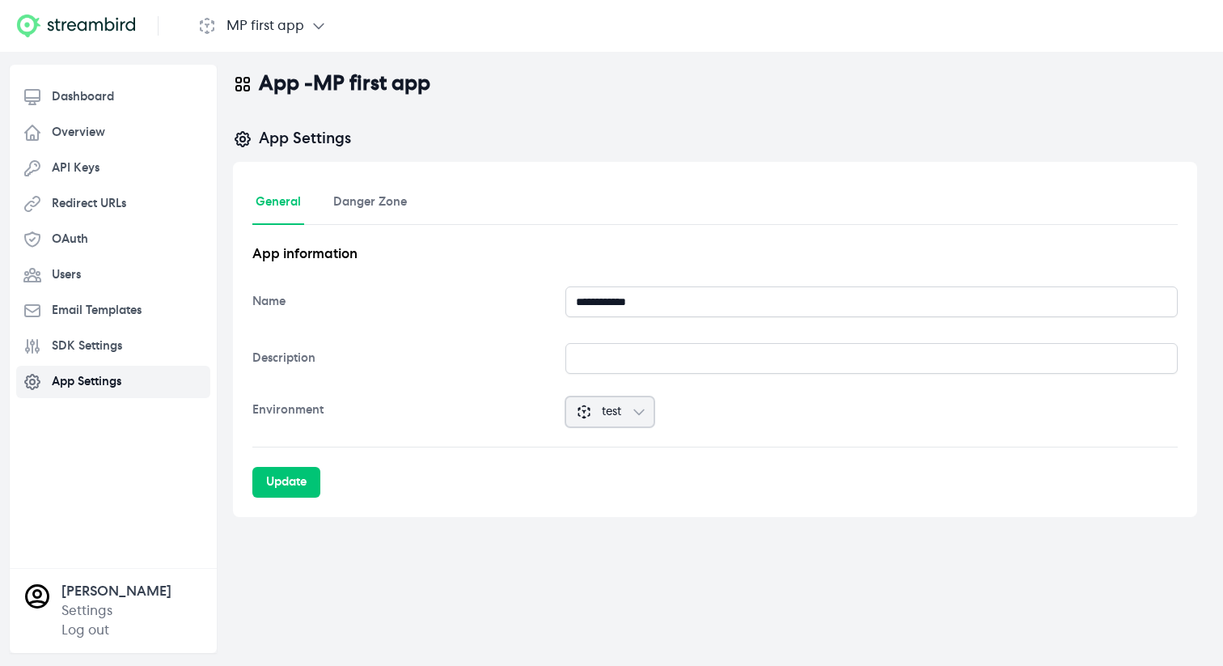
click at [629, 408] on button "test" at bounding box center [609, 411] width 89 height 31
click at [628, 408] on button "test" at bounding box center [609, 411] width 89 height 31
click at [656, 431] on div "Environment test" at bounding box center [714, 415] width 925 height 64
click at [633, 420] on button "test" at bounding box center [609, 411] width 89 height 31
click at [611, 414] on span "test" at bounding box center [611, 412] width 19 height 16
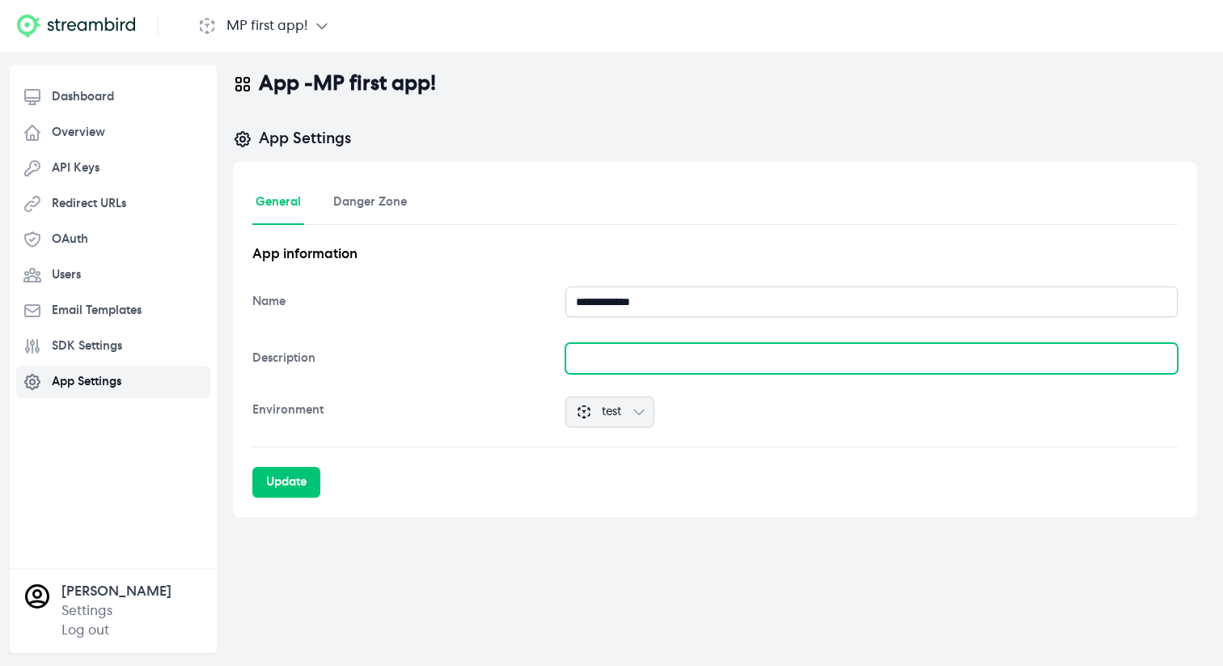
click at [657, 353] on input "text" at bounding box center [871, 358] width 612 height 31
type input "****"
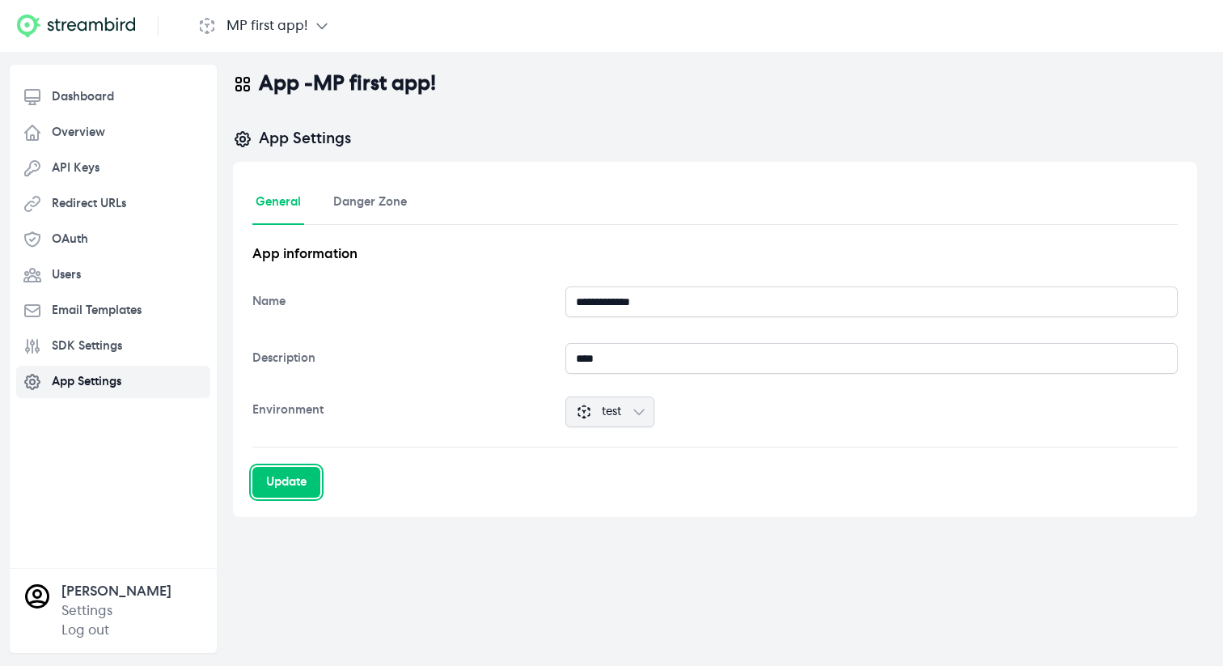
click at [297, 477] on div "Update" at bounding box center [286, 482] width 40 height 16
click at [280, 27] on h1 "MP first app!" at bounding box center [266, 25] width 81 height 19
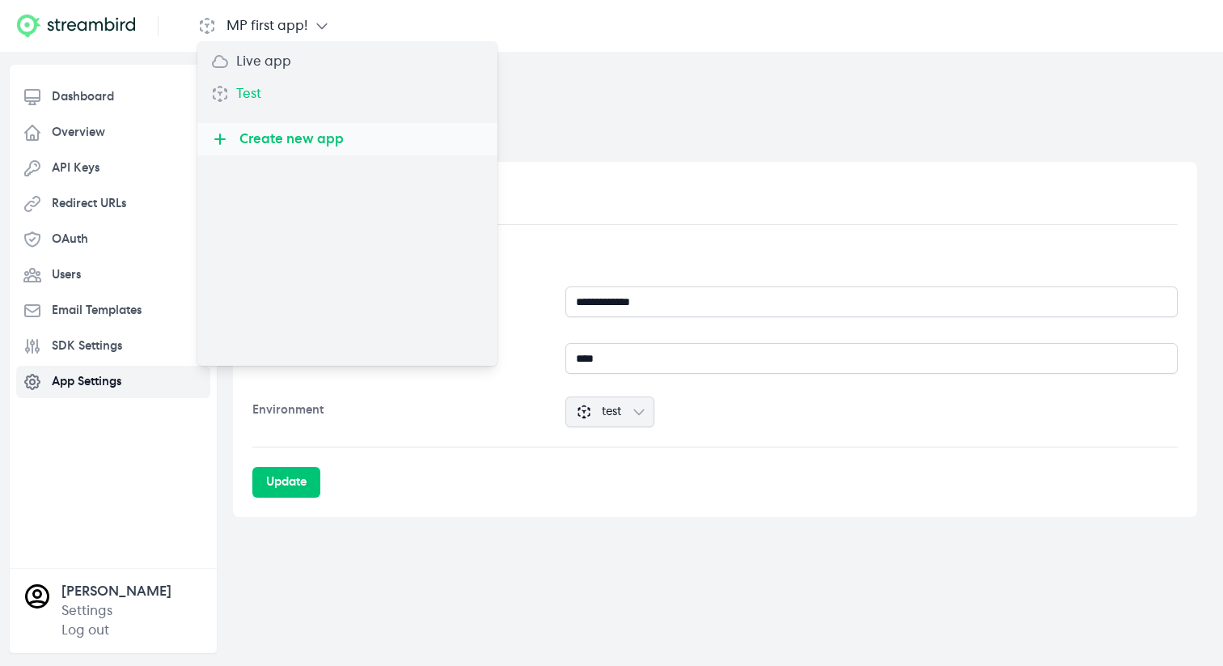
click at [256, 99] on link "Test" at bounding box center [249, 94] width 38 height 32
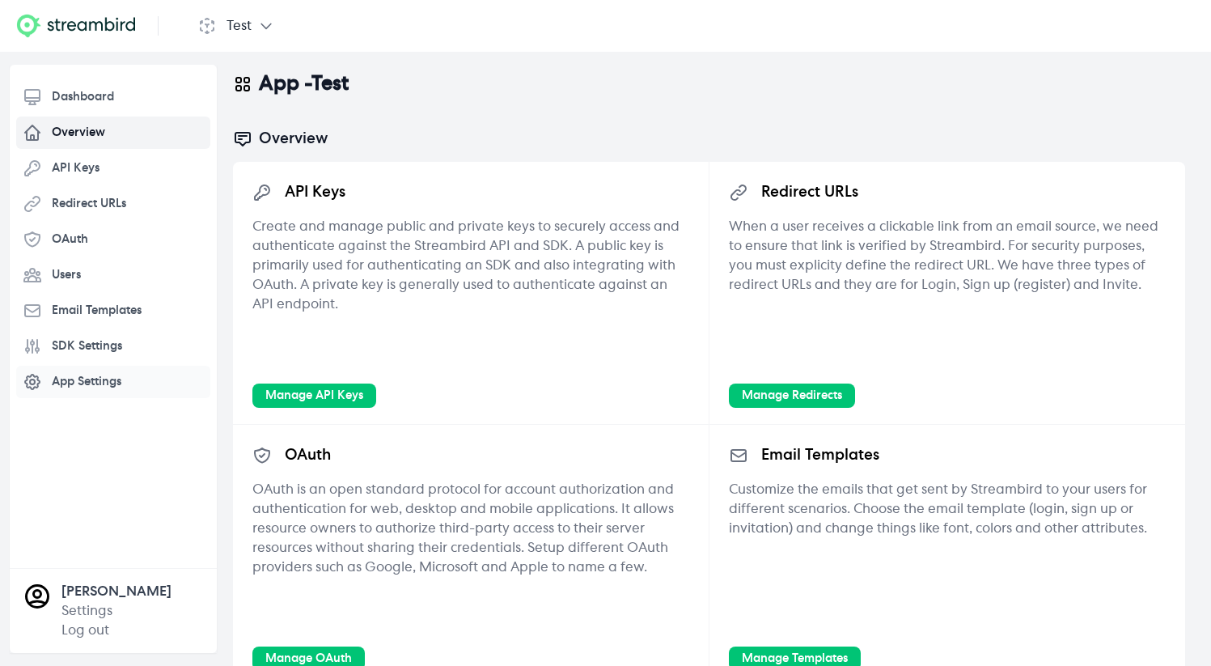
click at [96, 372] on link "App Settings" at bounding box center [113, 382] width 194 height 32
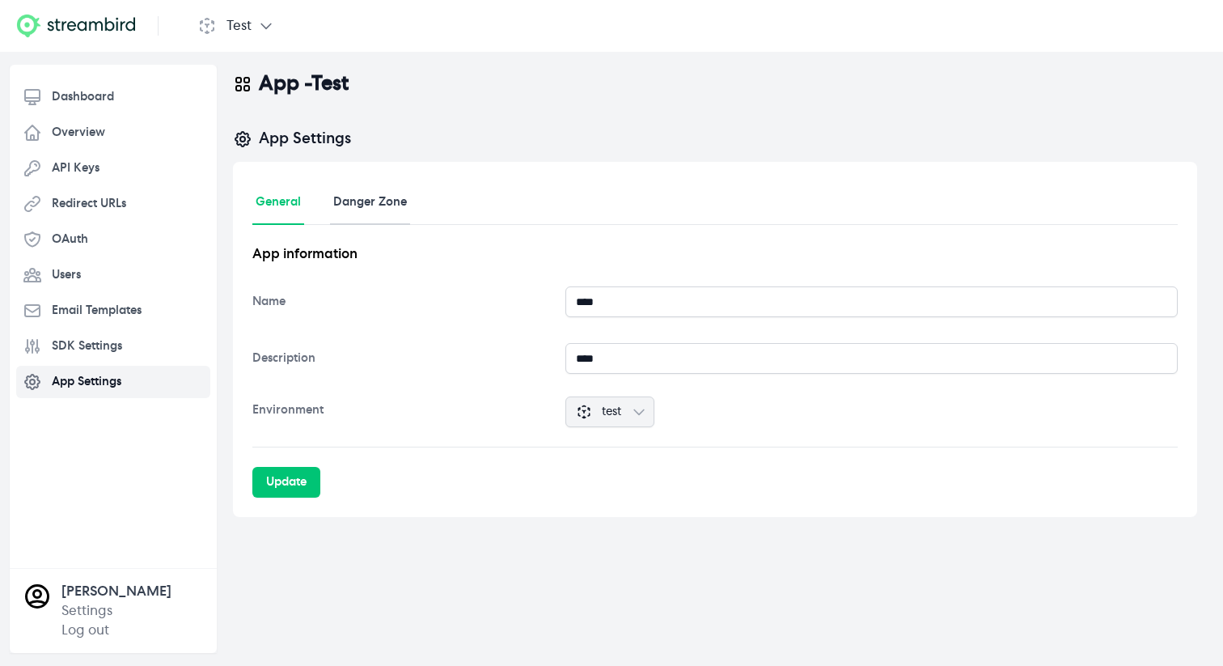
click at [388, 204] on link "Danger Zone" at bounding box center [370, 203] width 80 height 44
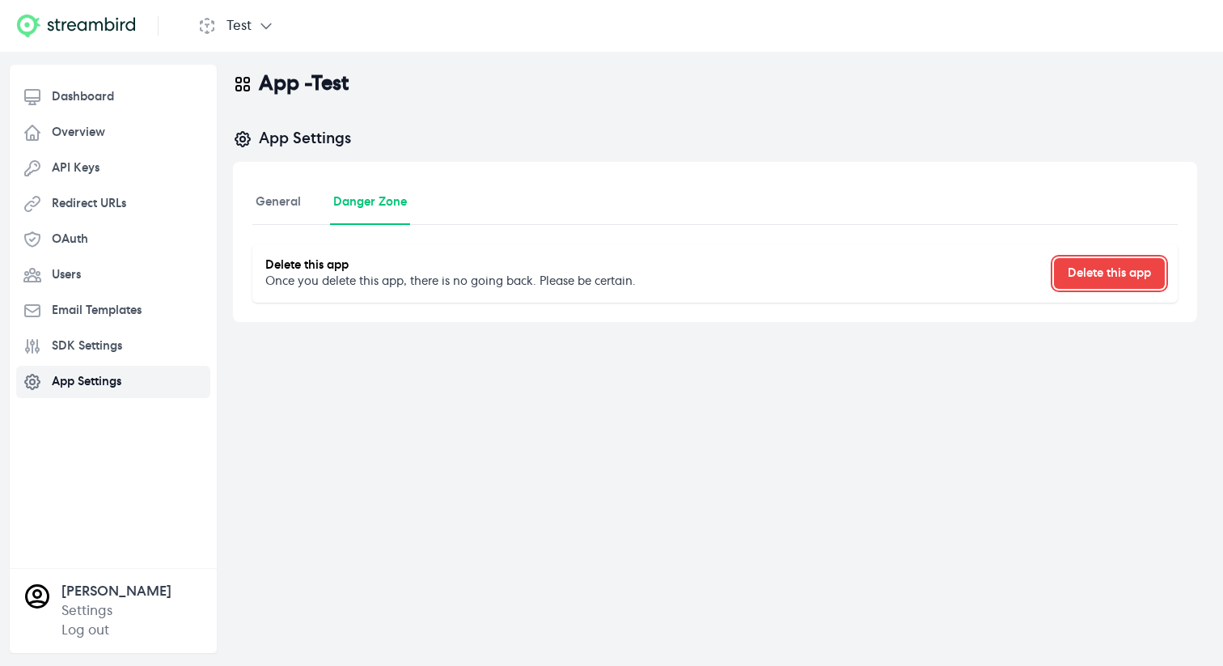
click at [1089, 269] on button "Delete this app" at bounding box center [1109, 273] width 111 height 31
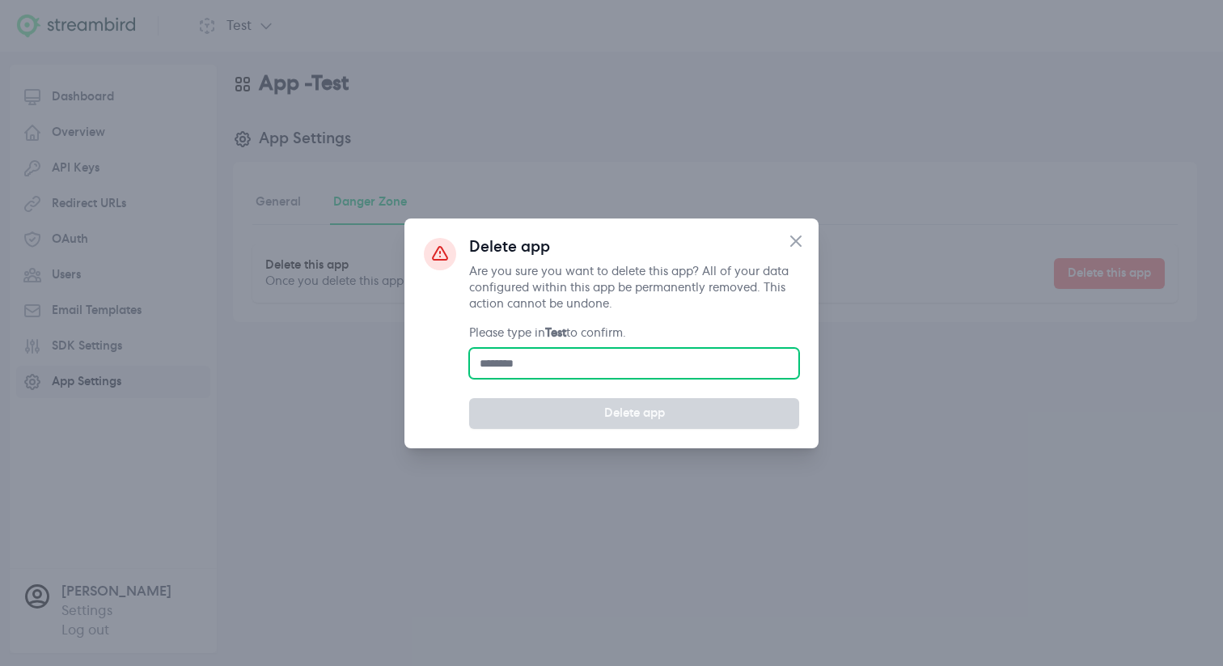
click at [564, 367] on input "text" at bounding box center [634, 363] width 330 height 31
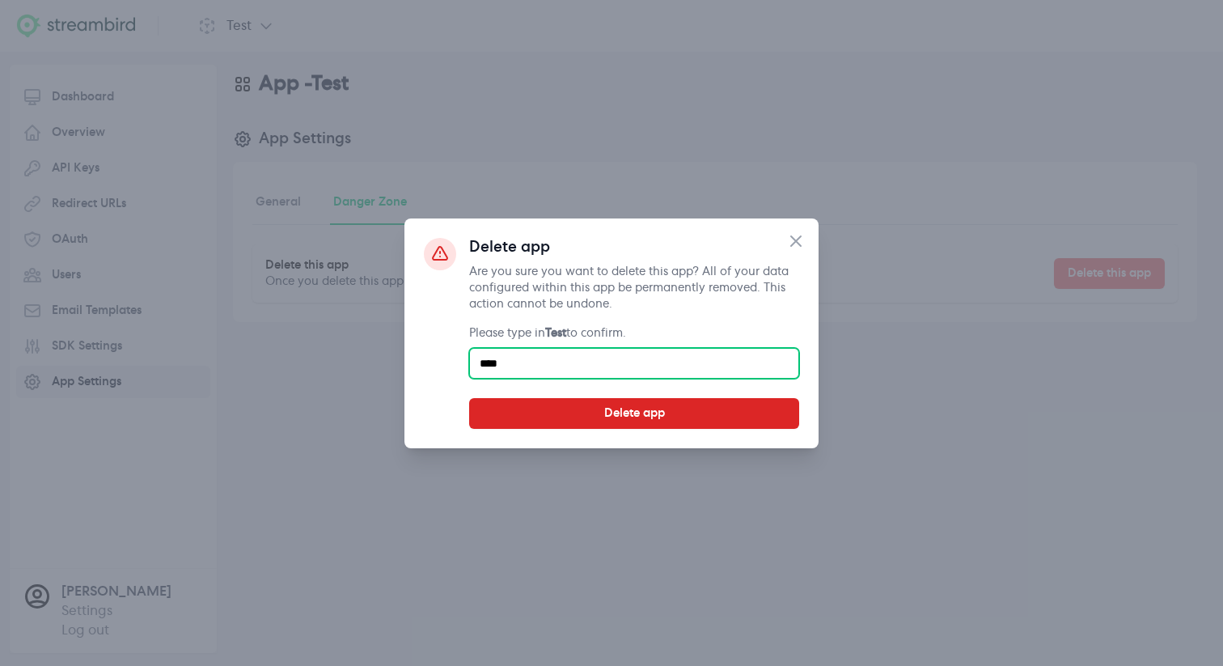
type input "****"
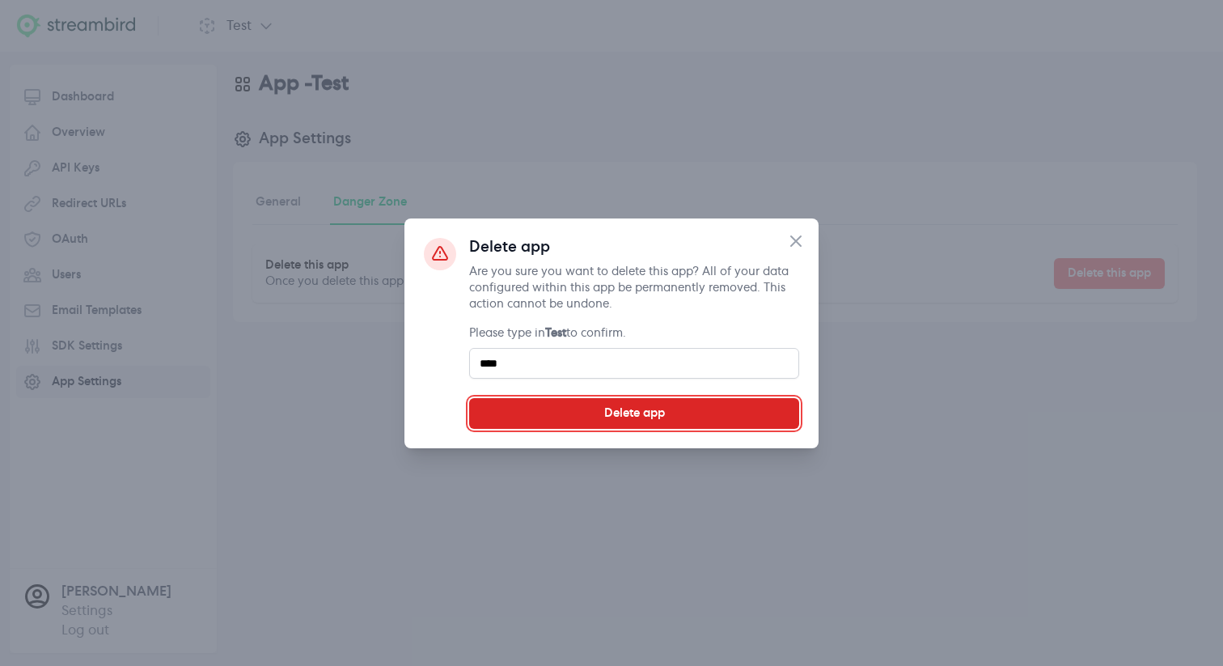
click at [586, 420] on button "Delete app" at bounding box center [634, 413] width 330 height 31
select select "**"
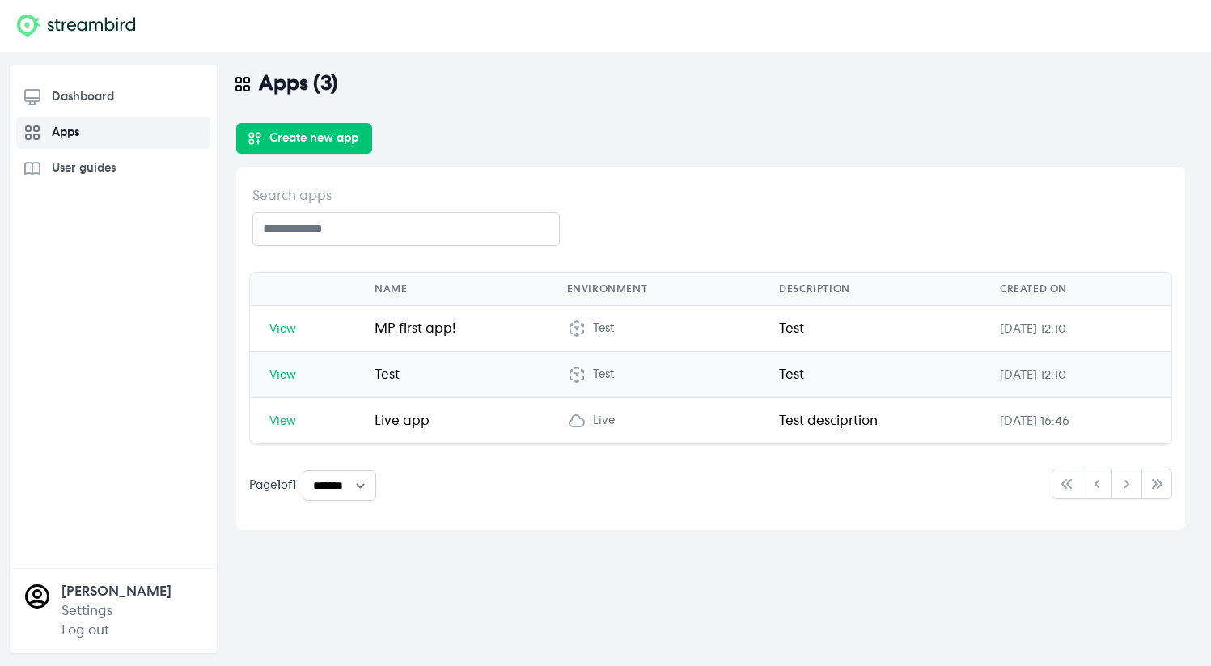
click at [285, 380] on span "View" at bounding box center [282, 375] width 27 height 11
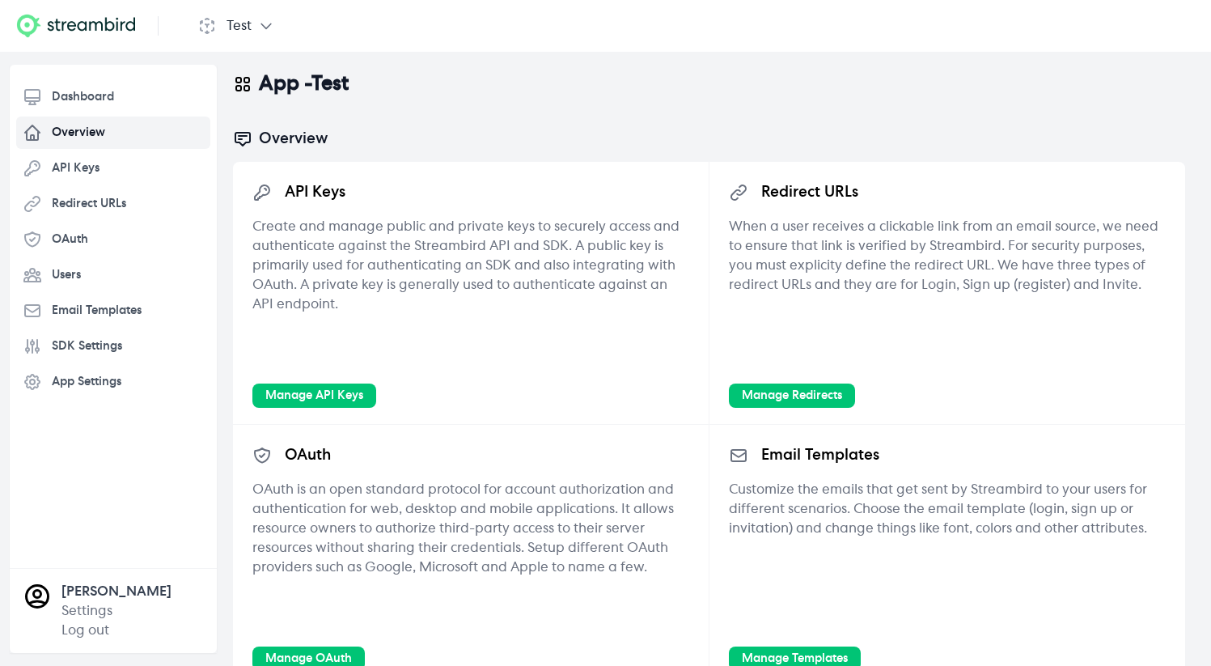
select select "**"
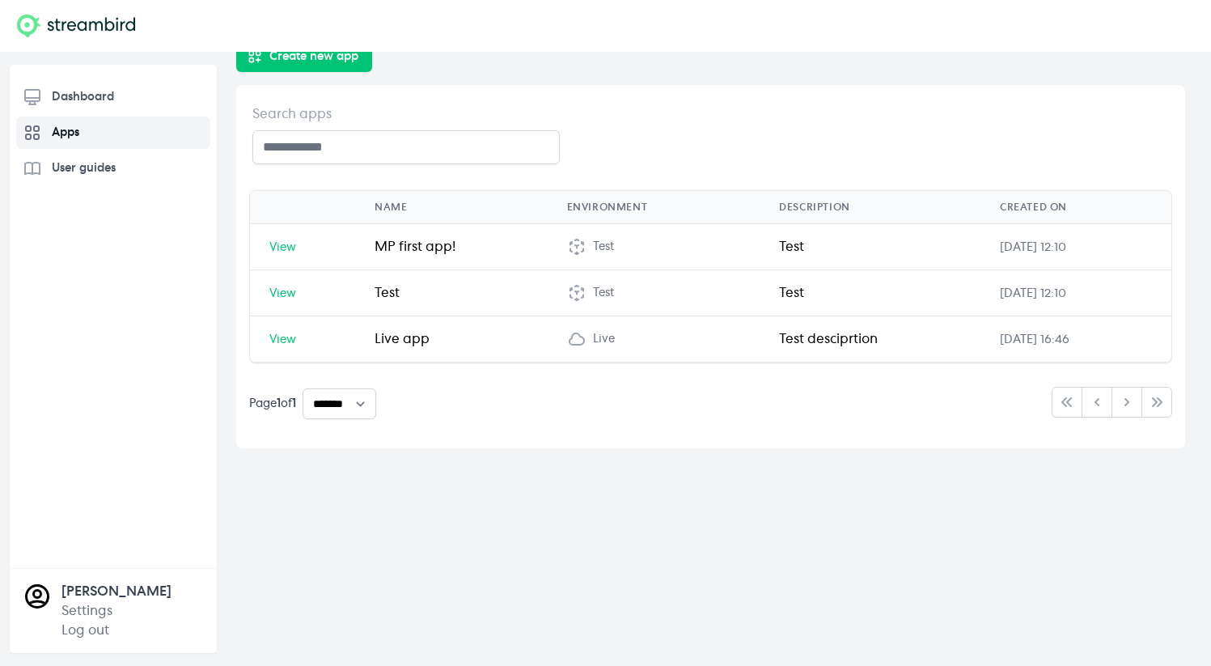
scroll to position [85, 0]
